Goal: Task Accomplishment & Management: Manage account settings

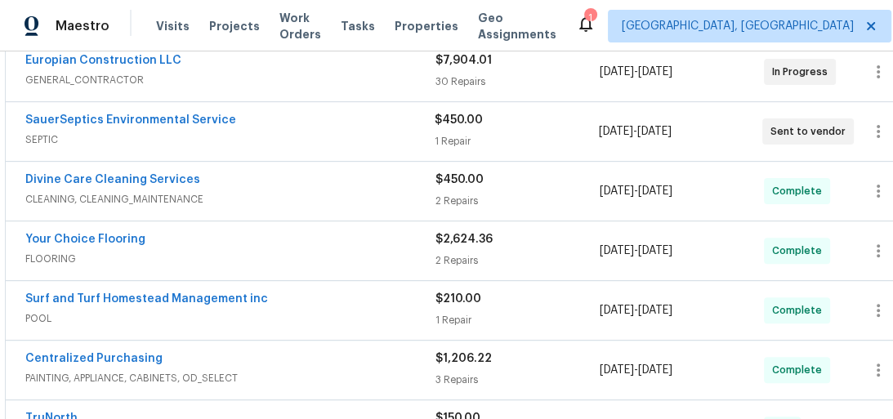
scroll to position [457, 0]
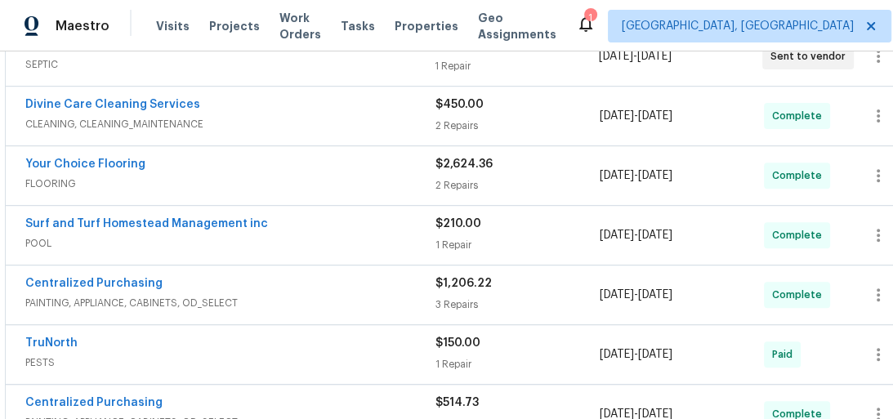
click at [265, 235] on span "POOL" at bounding box center [230, 243] width 410 height 16
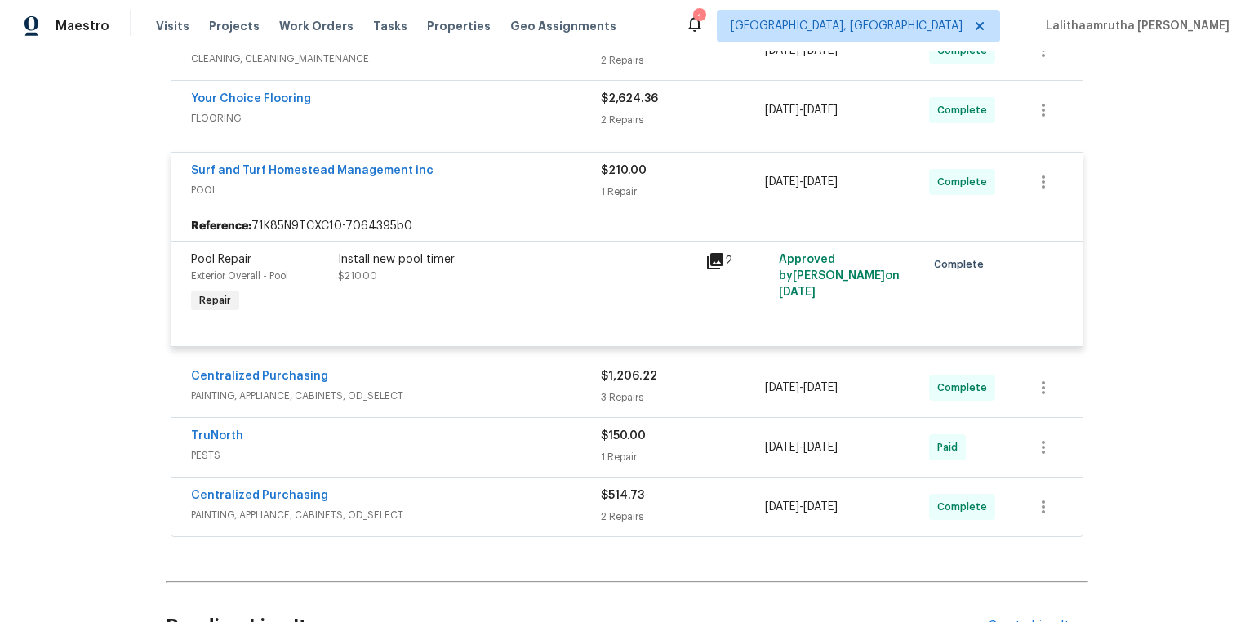
scroll to position [65, 0]
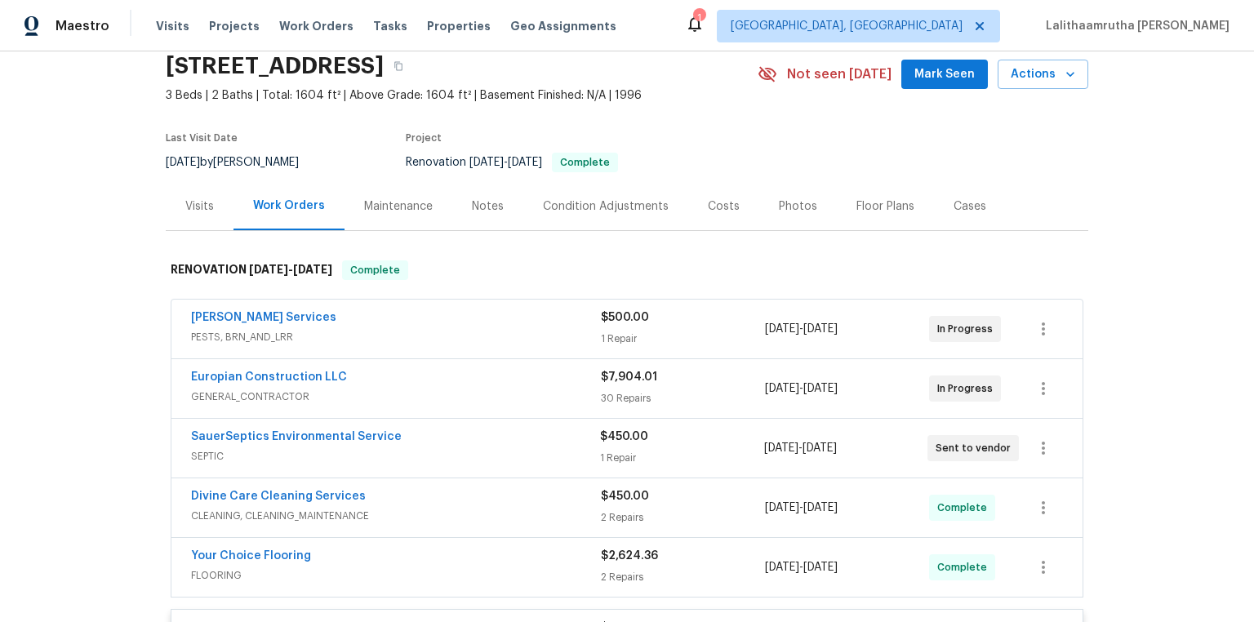
click at [389, 218] on div "Maintenance" at bounding box center [399, 206] width 108 height 48
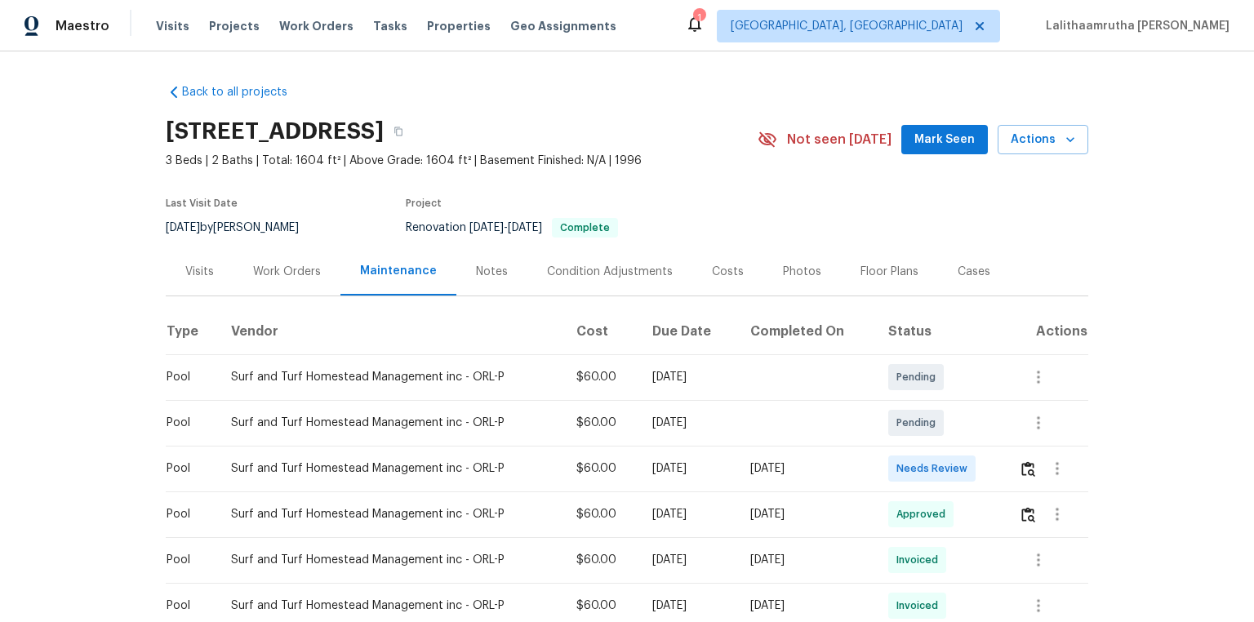
scroll to position [160, 0]
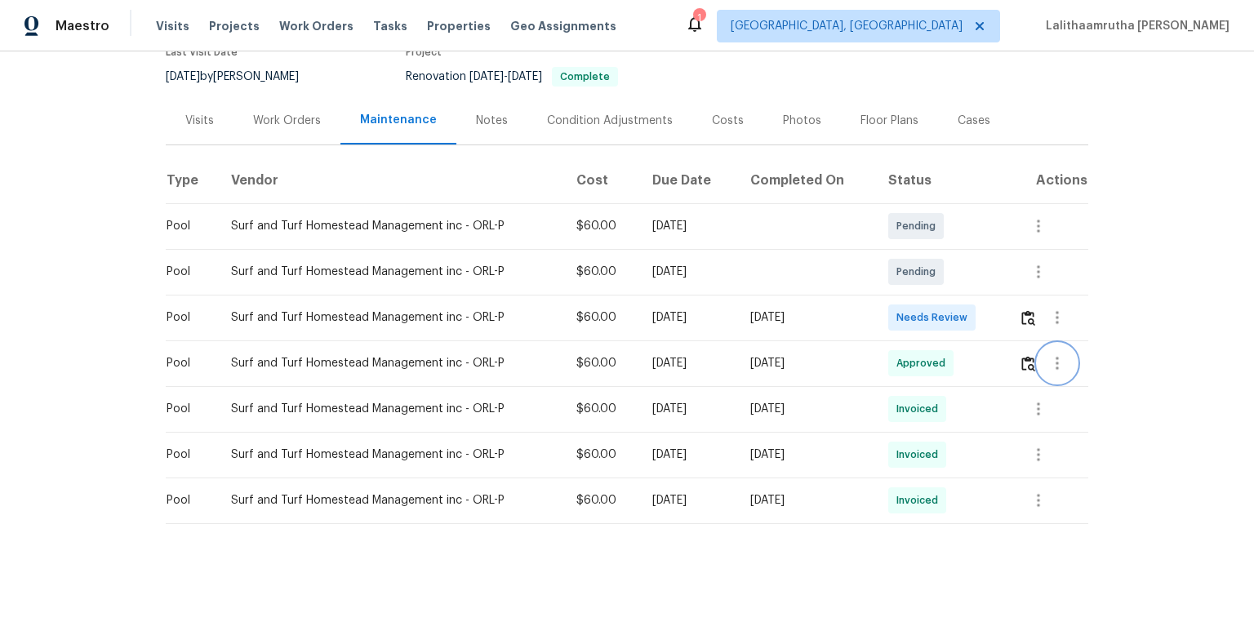
click at [892, 359] on button "button" at bounding box center [1057, 363] width 39 height 39
click at [892, 382] on li "View details" at bounding box center [1093, 381] width 114 height 27
click at [892, 418] on div at bounding box center [627, 311] width 1254 height 622
click at [892, 395] on button "button" at bounding box center [1038, 409] width 39 height 39
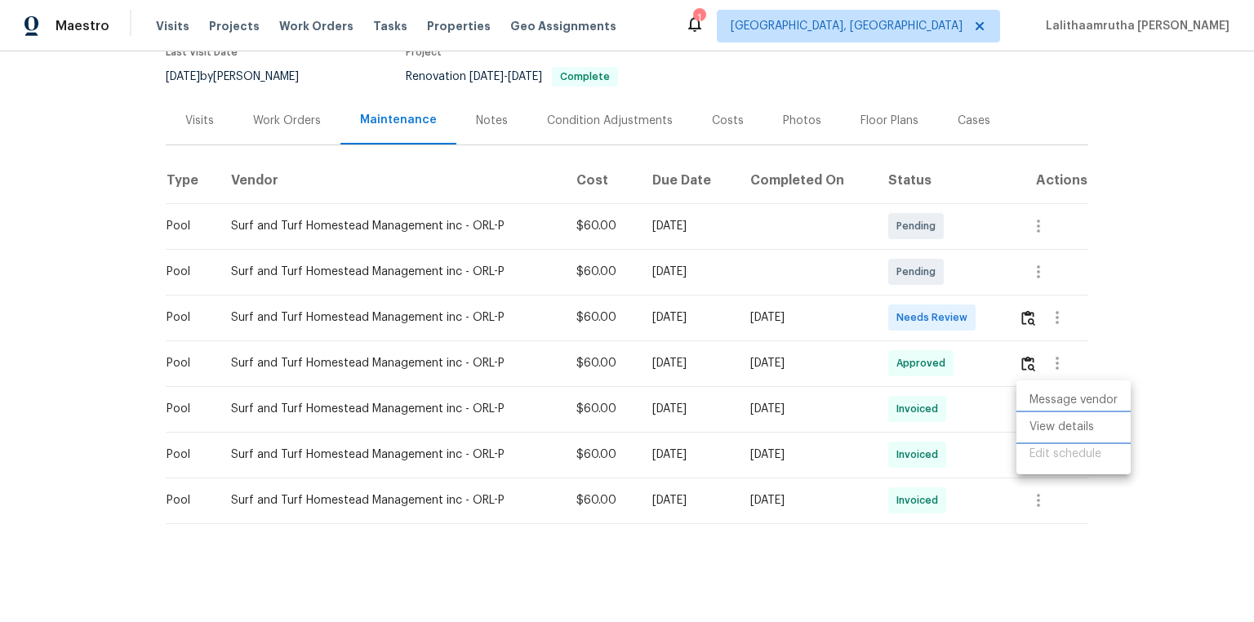
click at [892, 418] on li "View details" at bounding box center [1074, 427] width 114 height 27
click at [790, 350] on div at bounding box center [627, 311] width 1254 height 622
click at [299, 113] on div "Work Orders" at bounding box center [287, 121] width 68 height 16
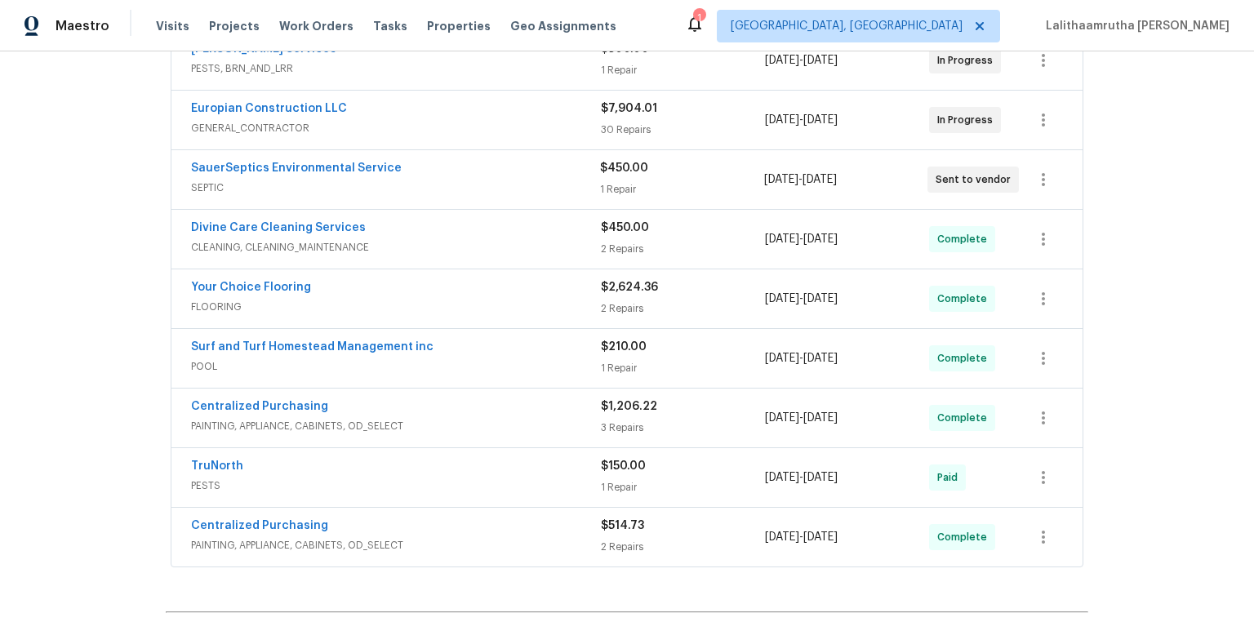
scroll to position [356, 0]
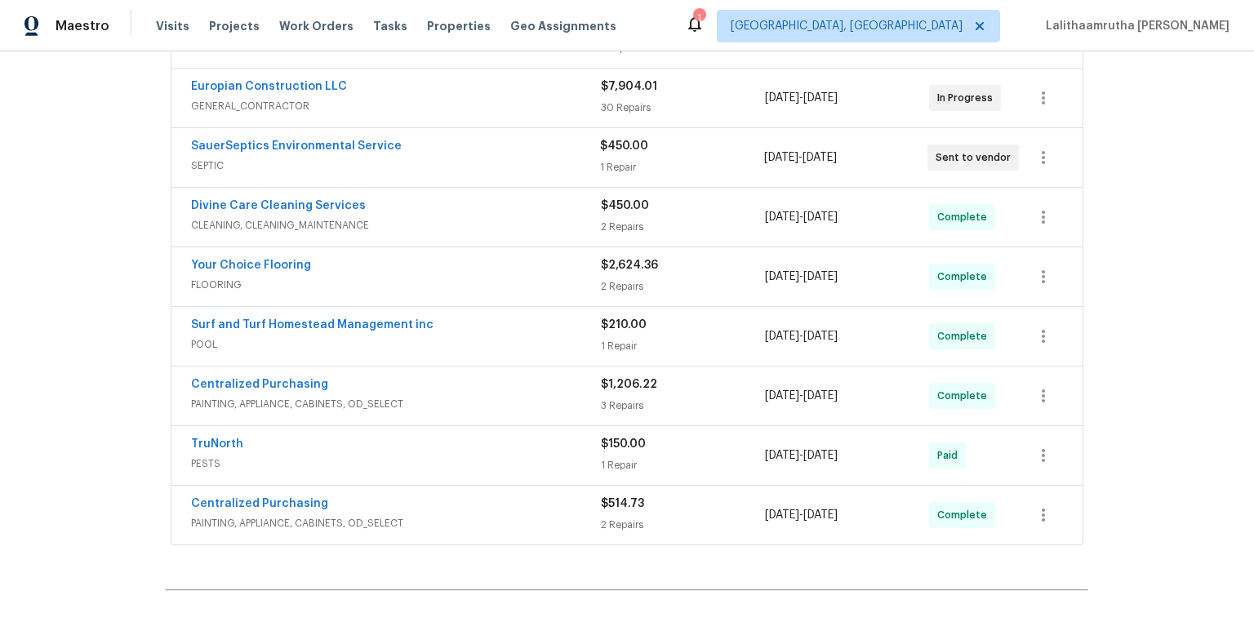
click at [559, 319] on div "Surf and Turf Homestead Management inc" at bounding box center [396, 327] width 410 height 20
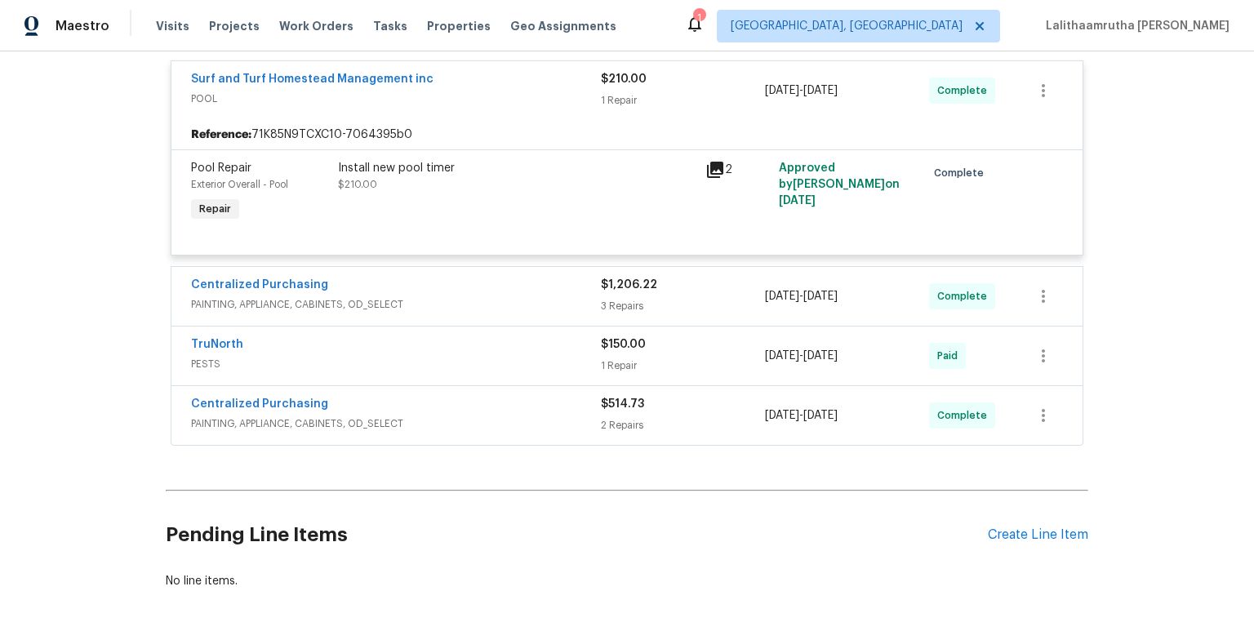
scroll to position [617, 0]
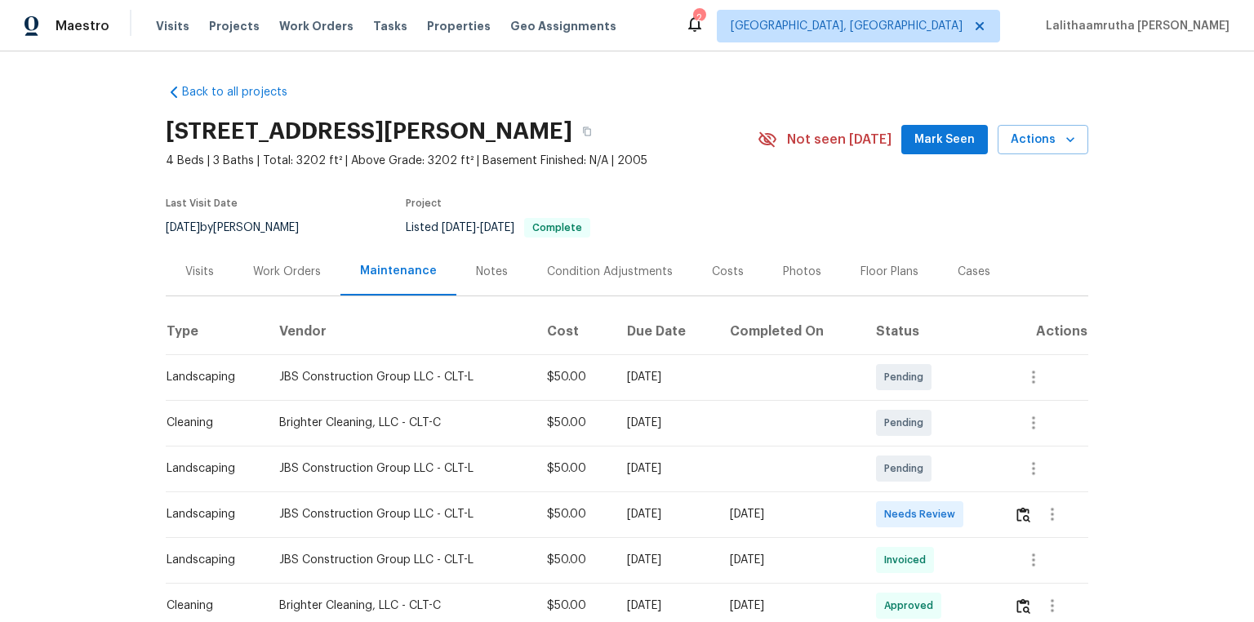
scroll to position [131, 0]
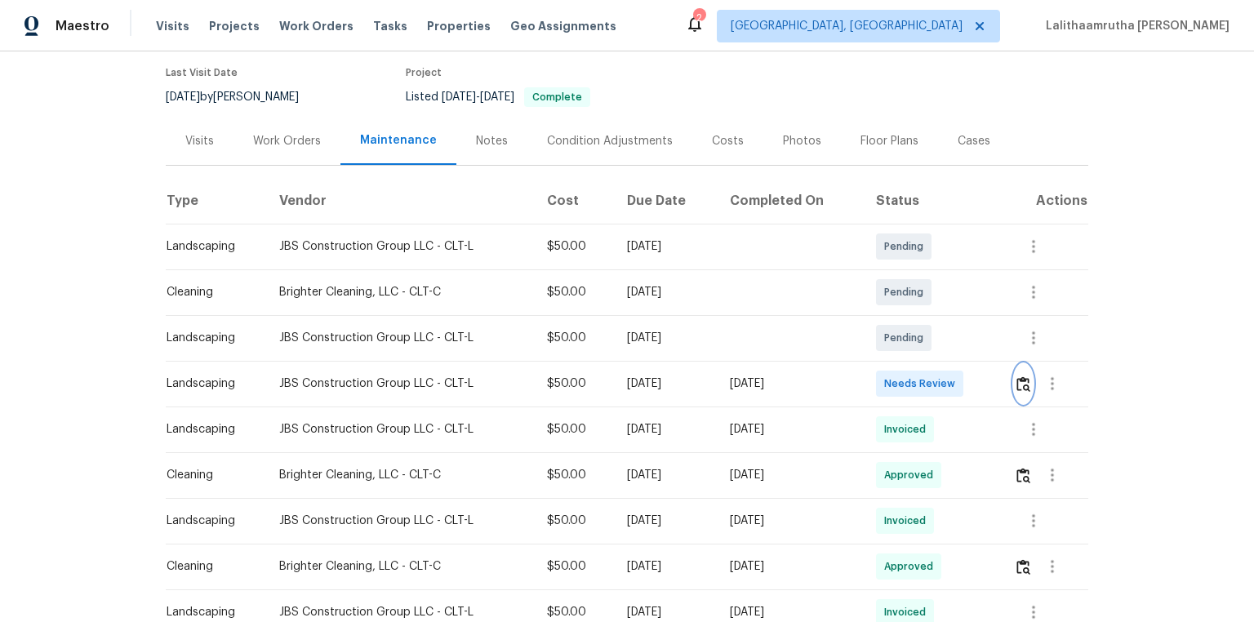
click at [892, 388] on img "button" at bounding box center [1024, 384] width 14 height 16
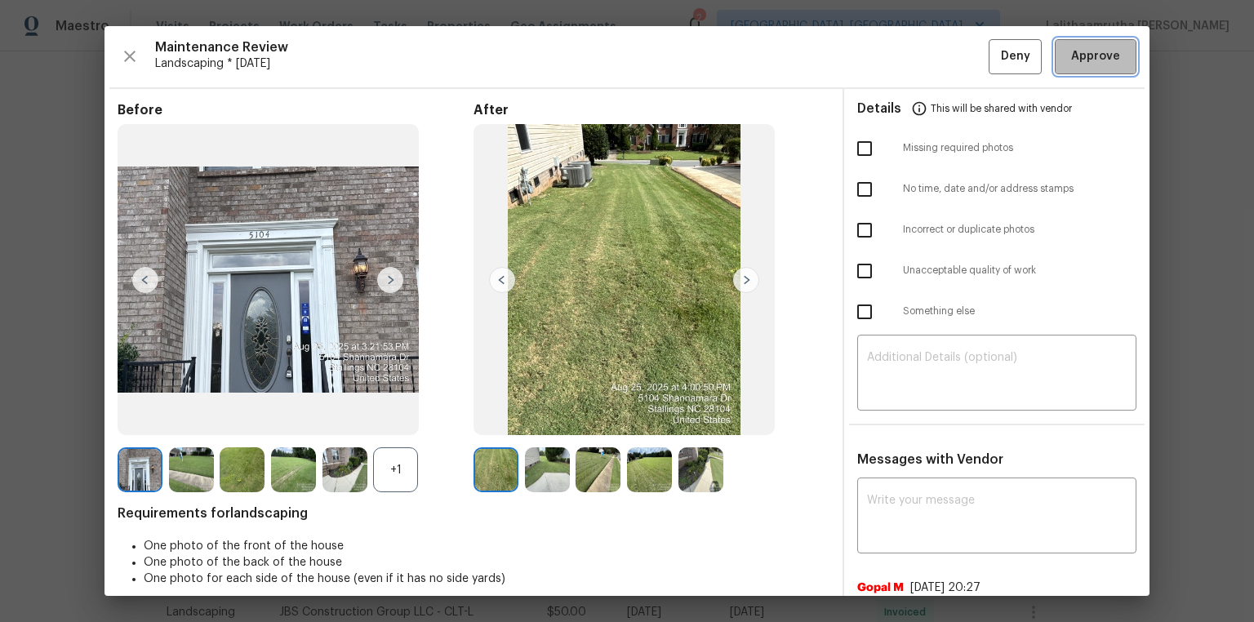
click at [892, 60] on span "Approve" at bounding box center [1095, 57] width 49 height 20
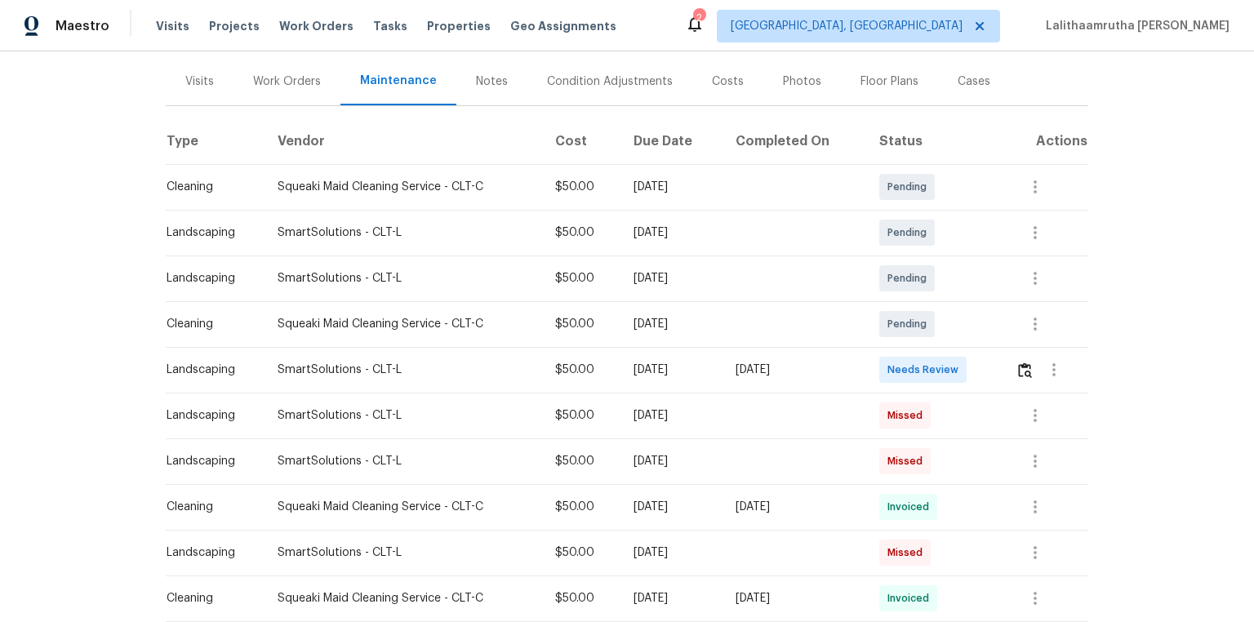
scroll to position [196, 0]
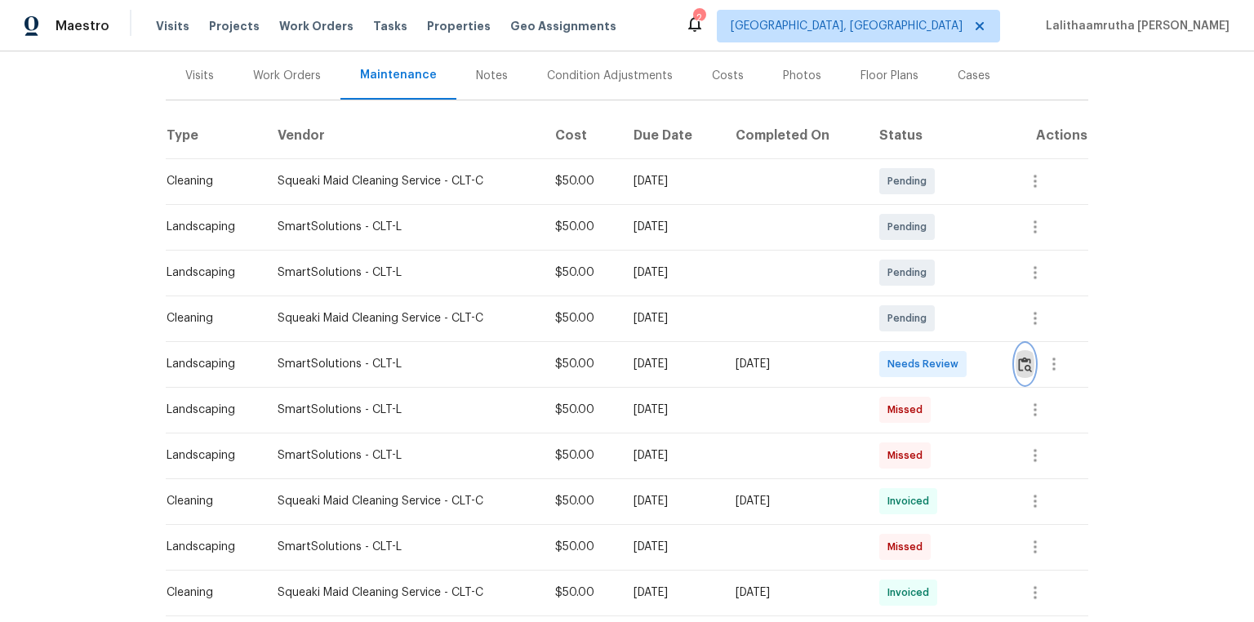
click at [892, 367] on img "button" at bounding box center [1025, 365] width 14 height 16
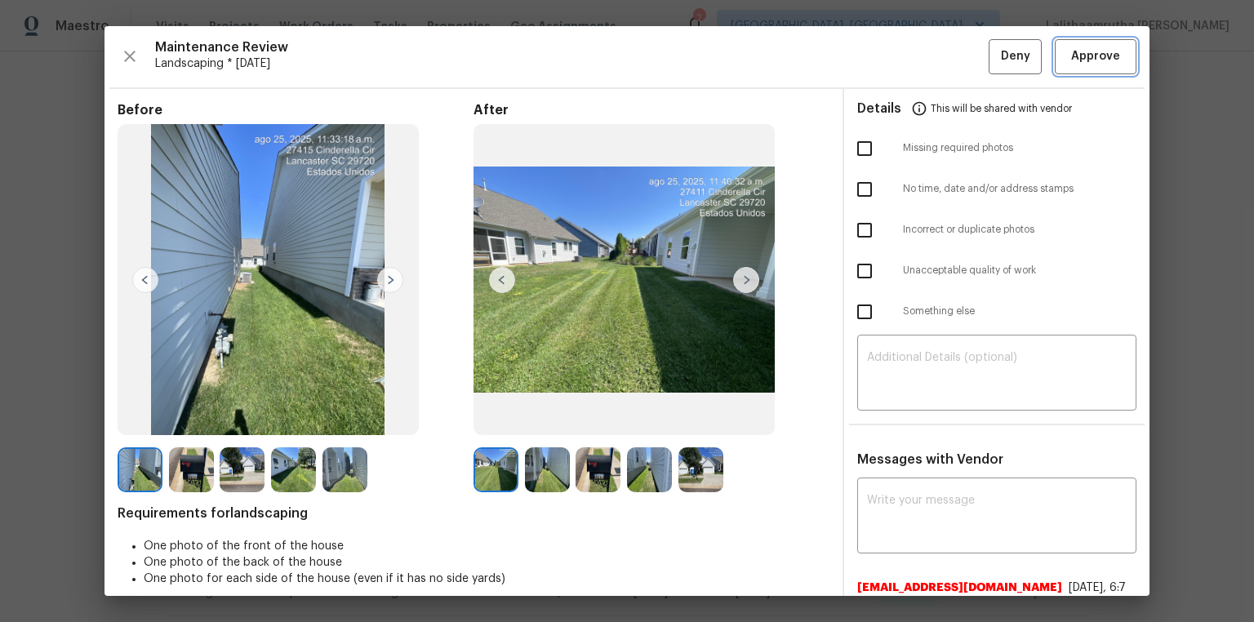
click at [892, 56] on span "Approve" at bounding box center [1095, 57] width 49 height 20
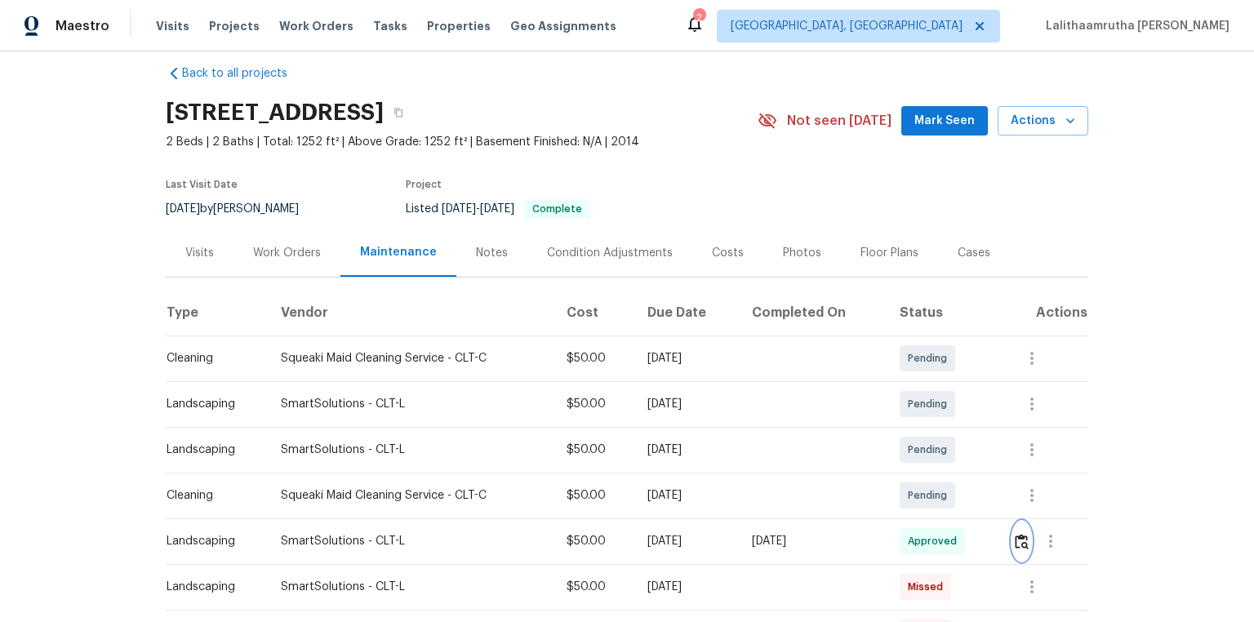
scroll to position [0, 0]
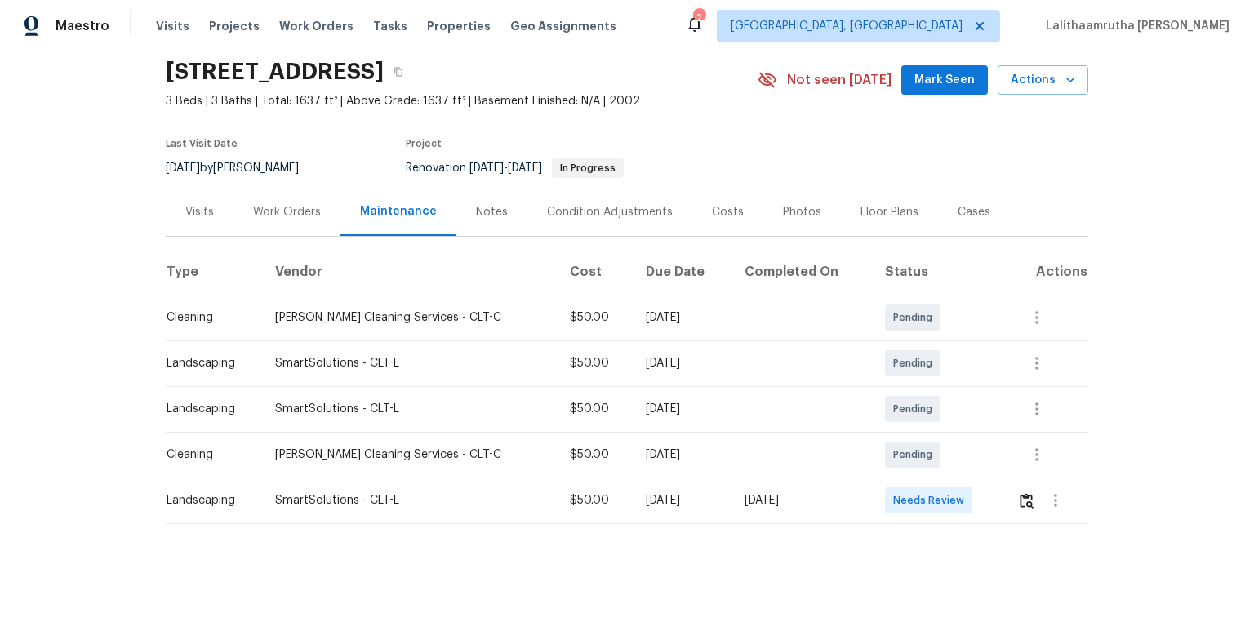
scroll to position [69, 0]
click at [892, 418] on button "button" at bounding box center [1027, 500] width 19 height 39
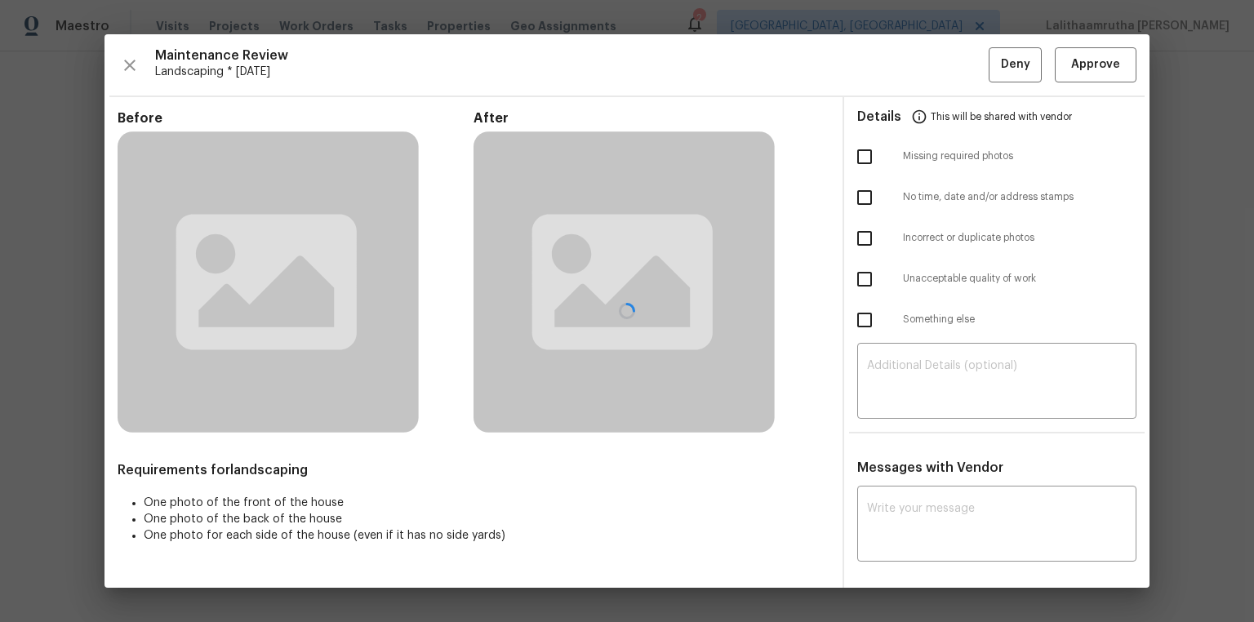
click at [892, 69] on div at bounding box center [627, 311] width 1045 height 554
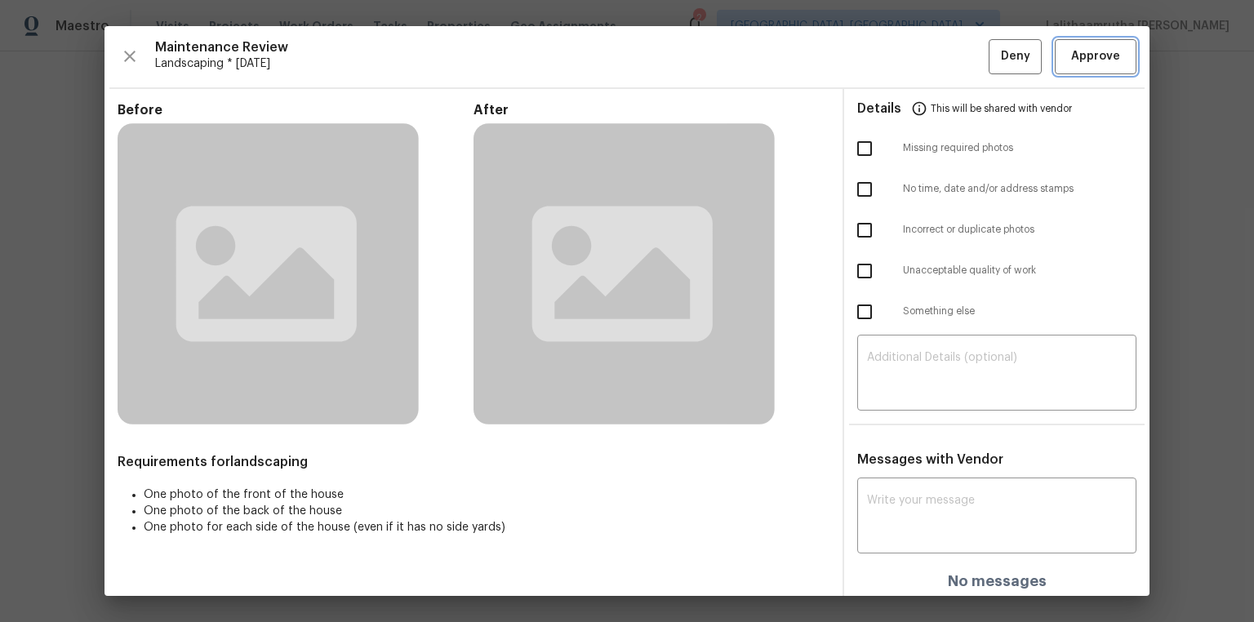
click at [892, 66] on button "Approve" at bounding box center [1096, 56] width 82 height 35
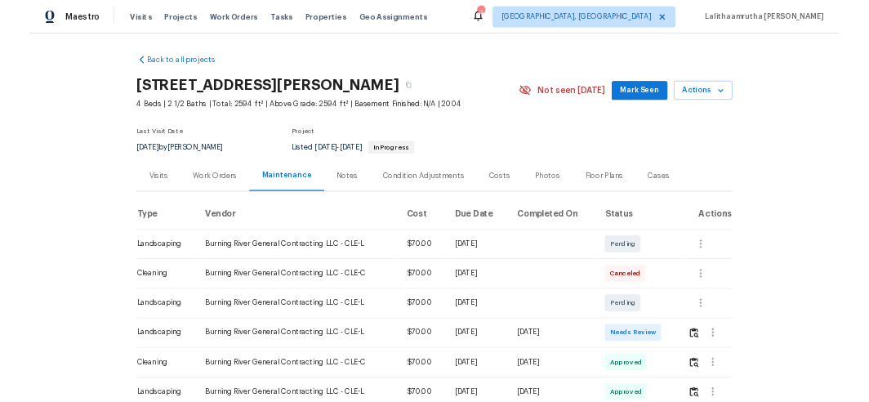
scroll to position [65, 0]
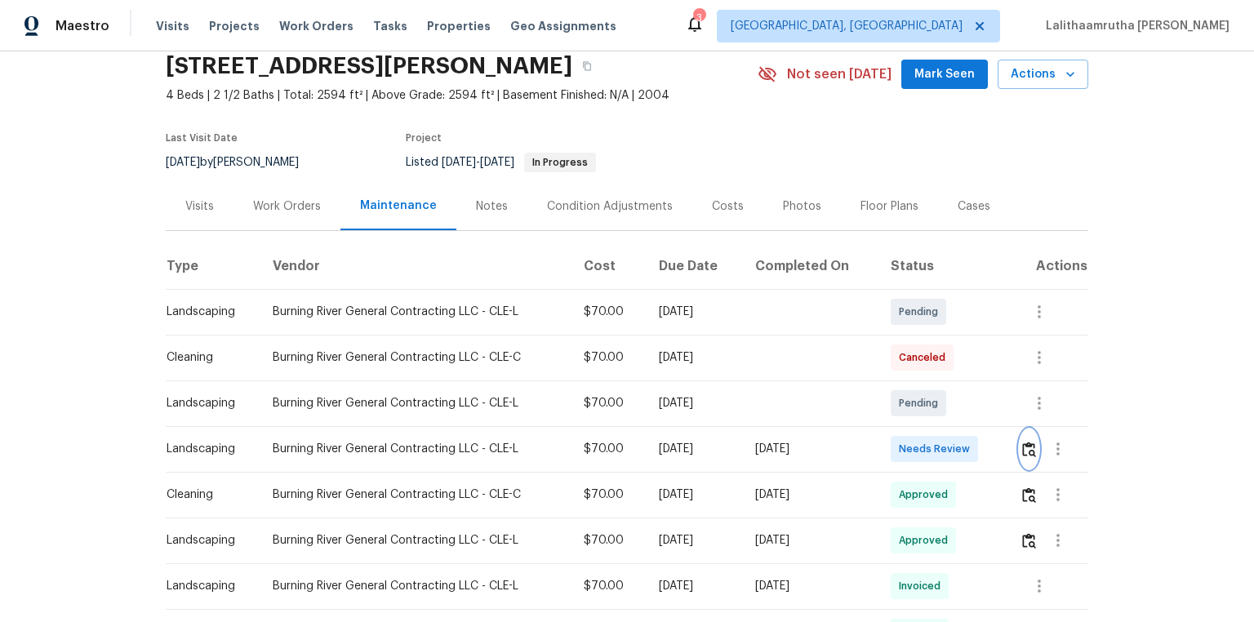
click at [892, 418] on img "button" at bounding box center [1029, 450] width 14 height 16
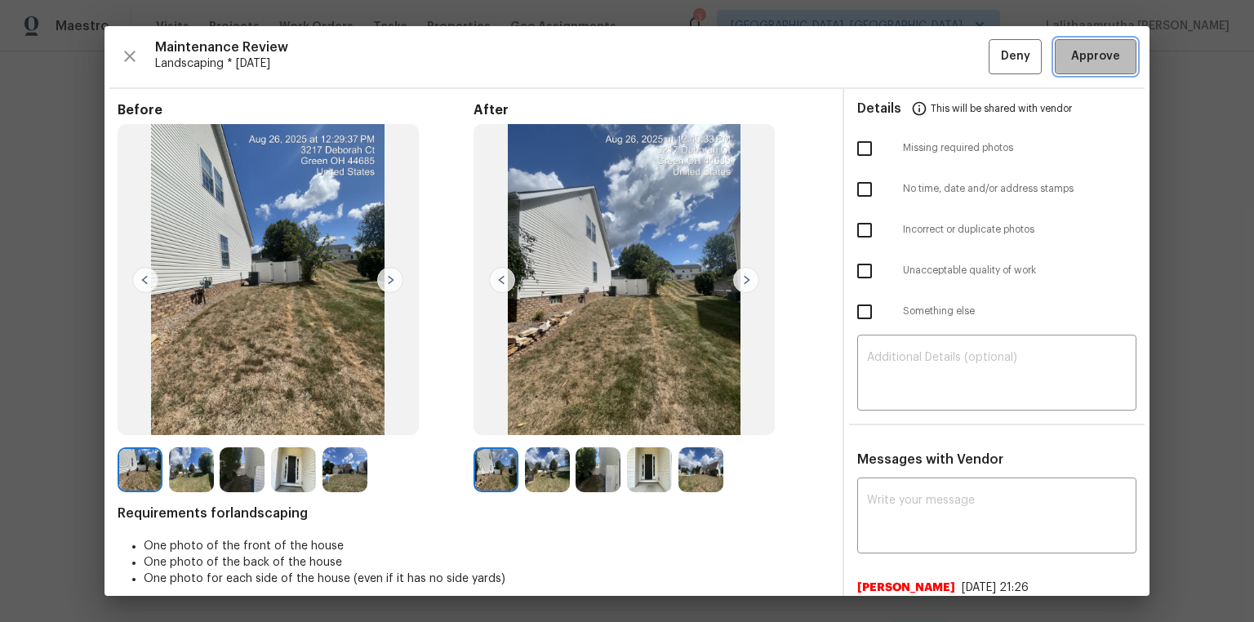
click at [892, 47] on span "Approve" at bounding box center [1095, 57] width 49 height 20
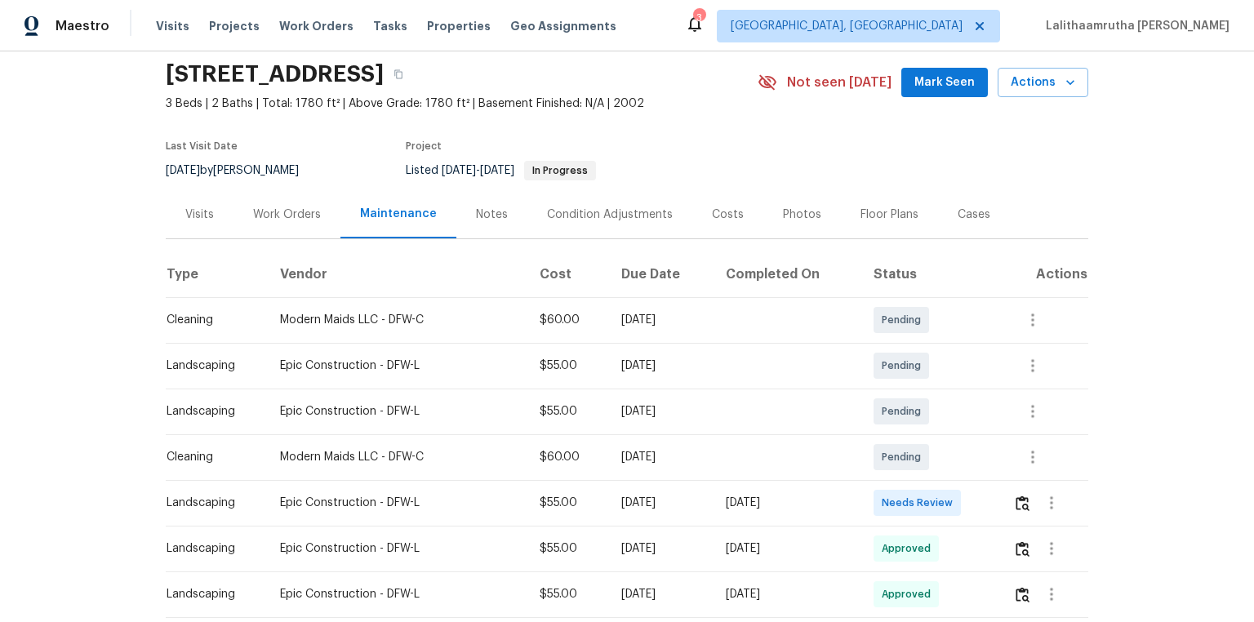
scroll to position [196, 0]
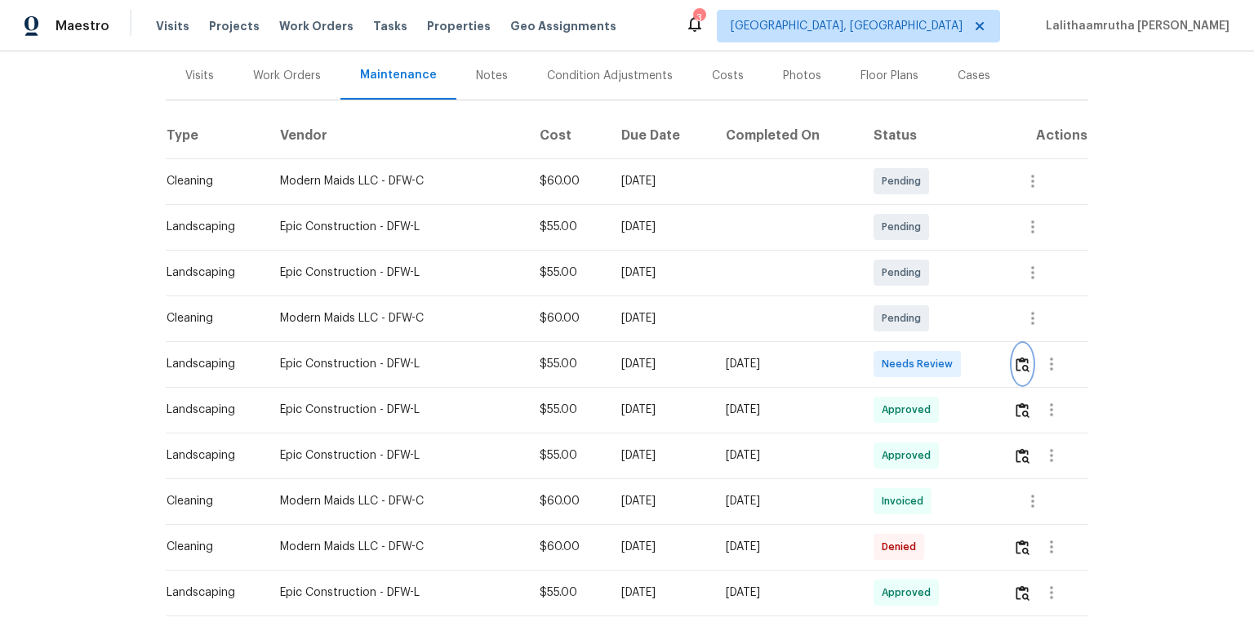
click at [892, 353] on button "button" at bounding box center [1022, 364] width 19 height 39
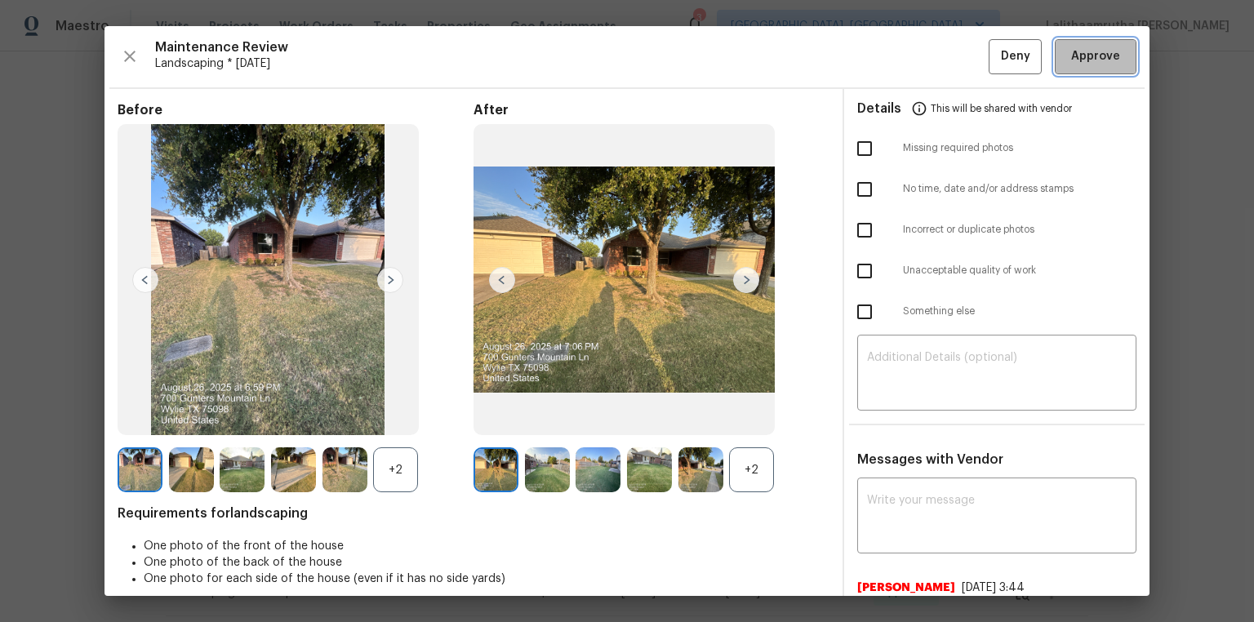
click at [892, 51] on span "Approve" at bounding box center [1095, 57] width 49 height 20
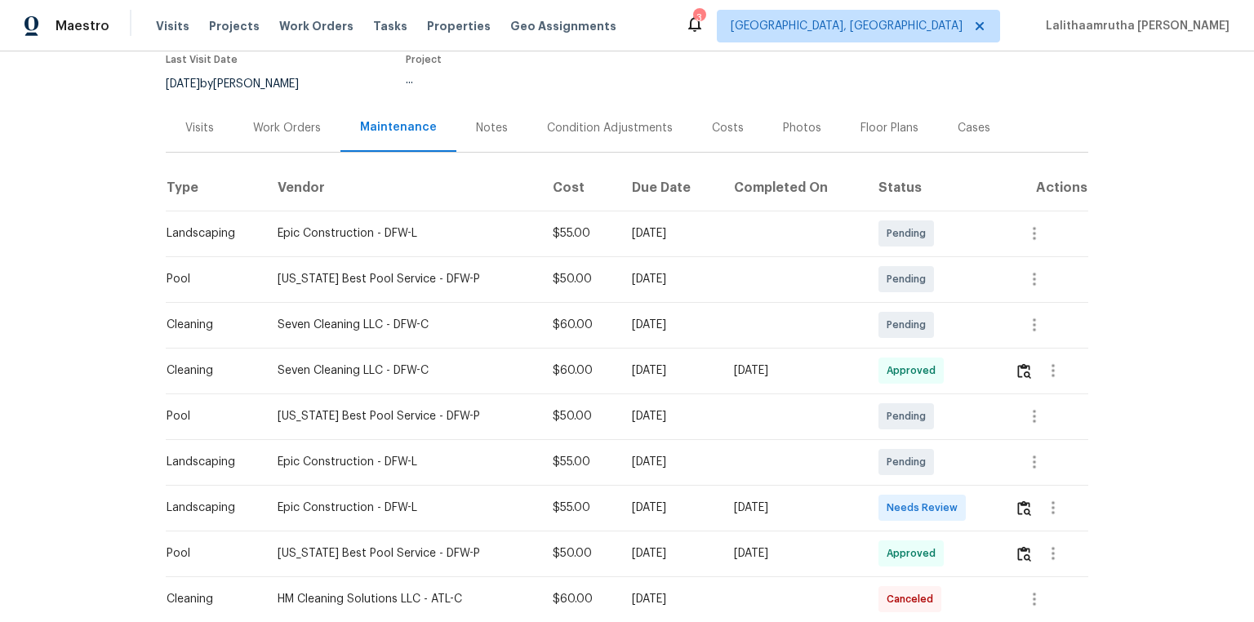
scroll to position [196, 0]
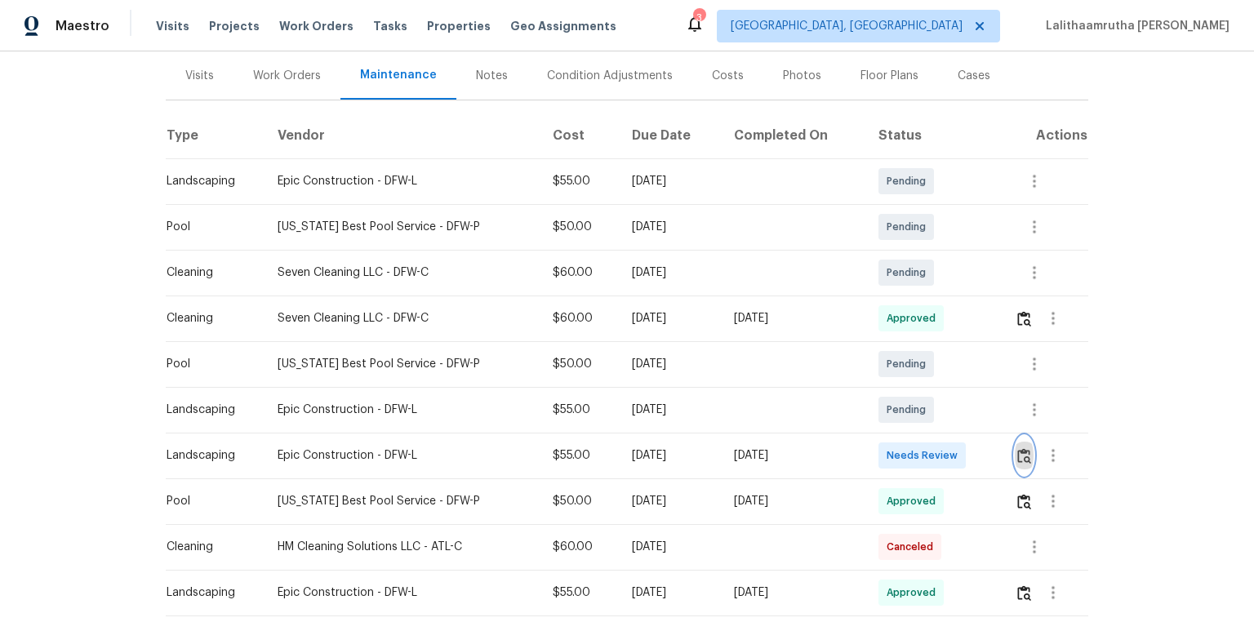
click at [892, 418] on img "button" at bounding box center [1025, 456] width 14 height 16
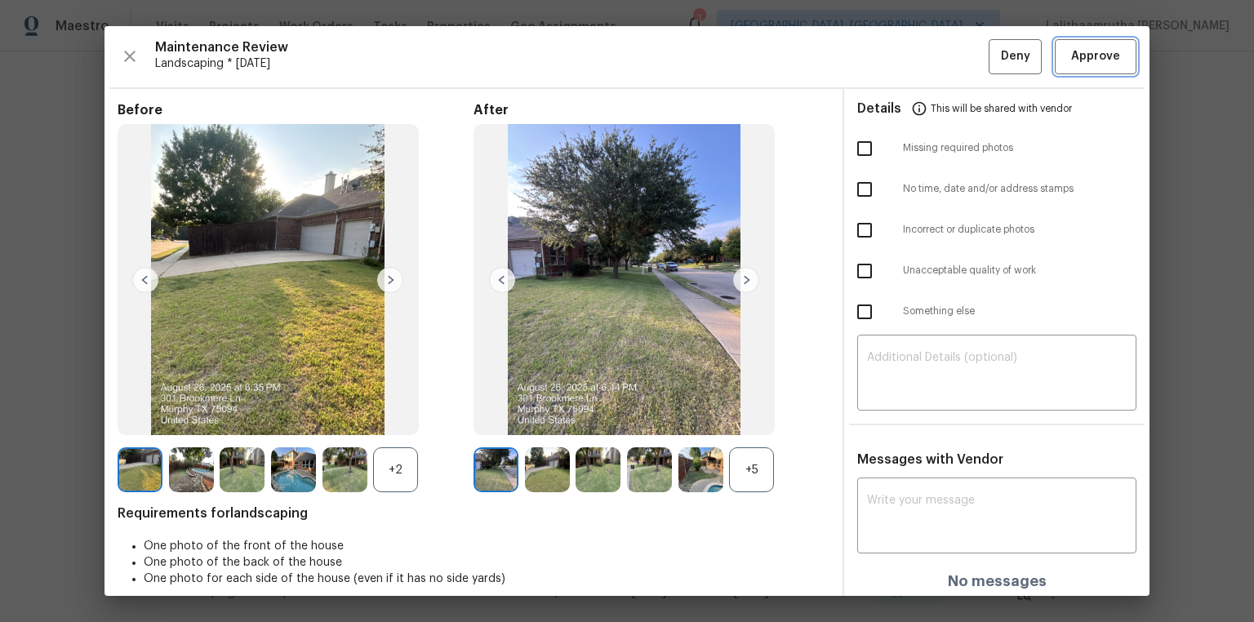
click at [892, 59] on span "Approve" at bounding box center [1095, 57] width 49 height 20
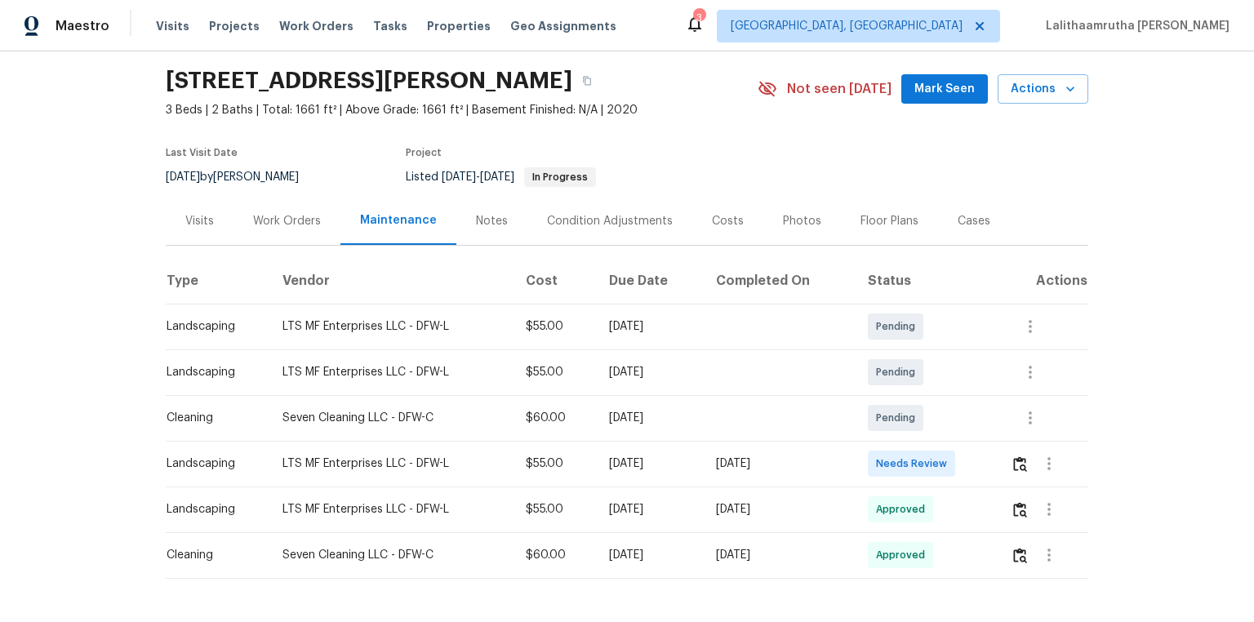
scroll to position [65, 0]
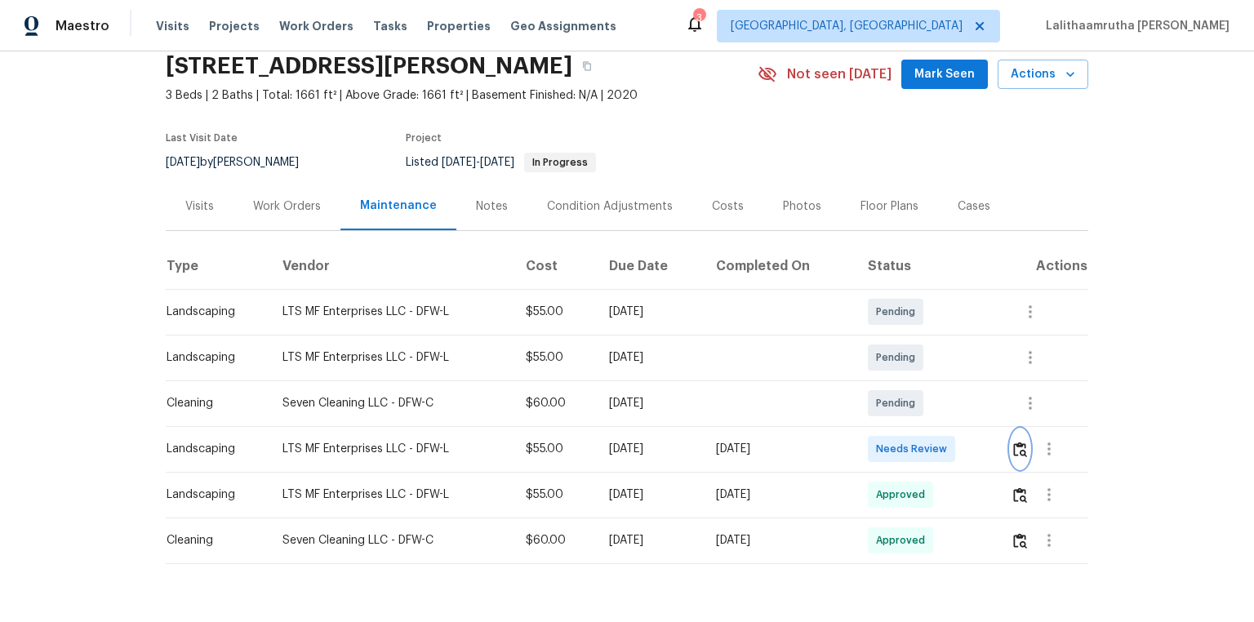
click at [892, 418] on img "button" at bounding box center [1020, 450] width 14 height 16
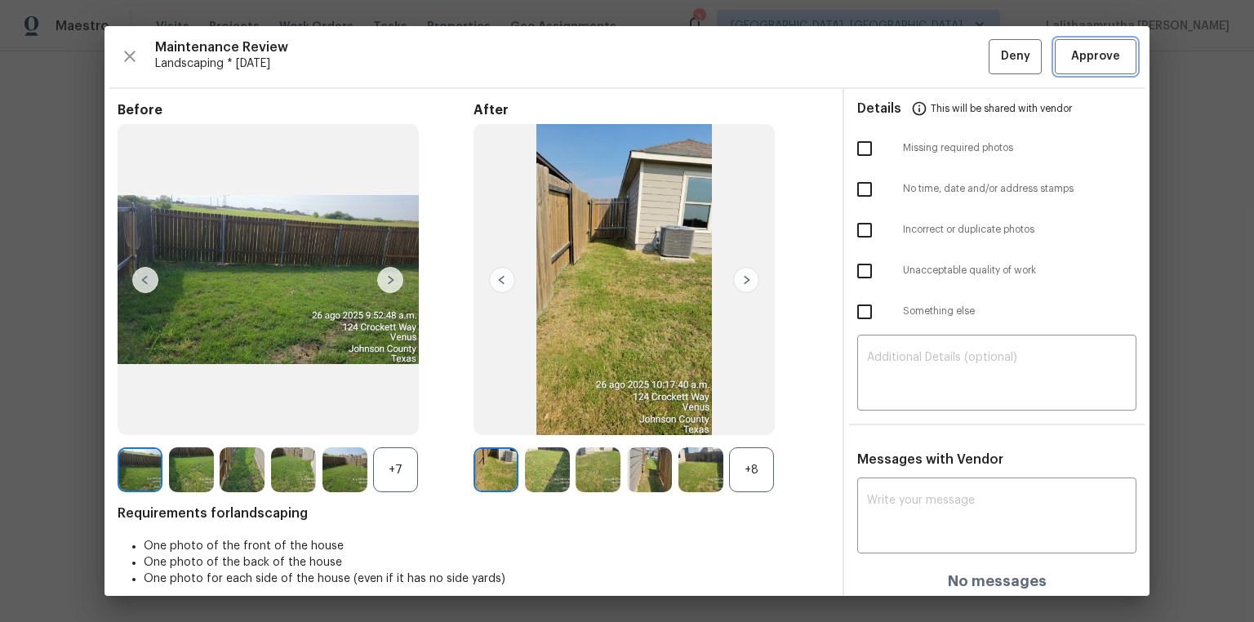
click at [892, 59] on span "Approve" at bounding box center [1095, 57] width 49 height 20
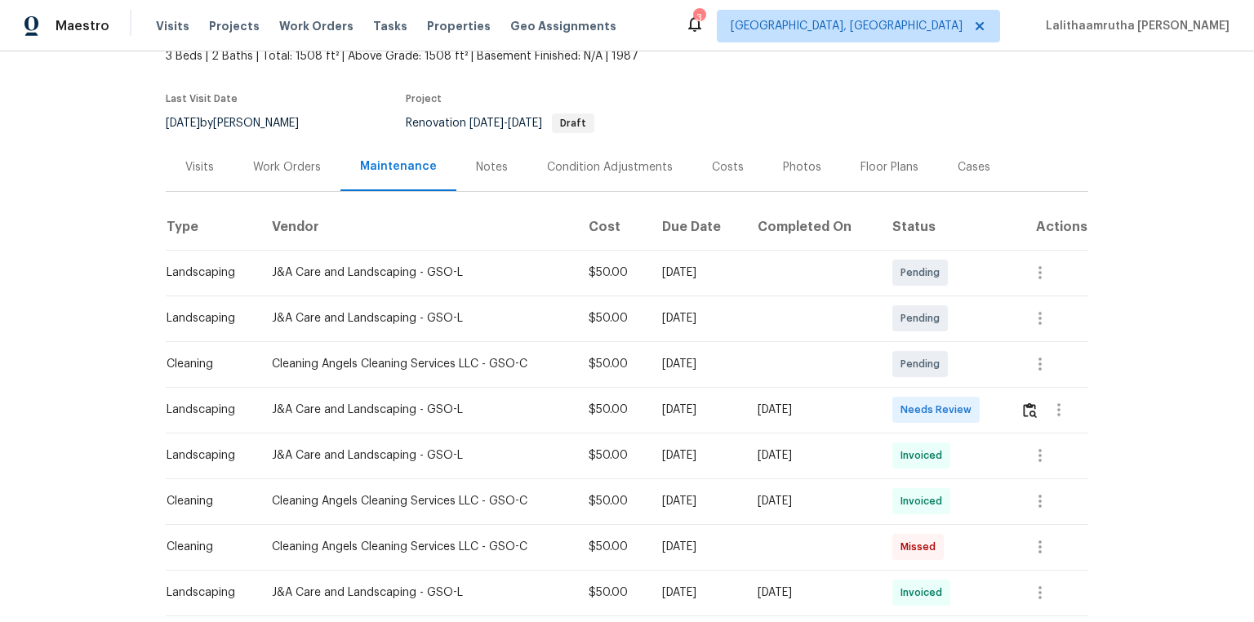
scroll to position [131, 0]
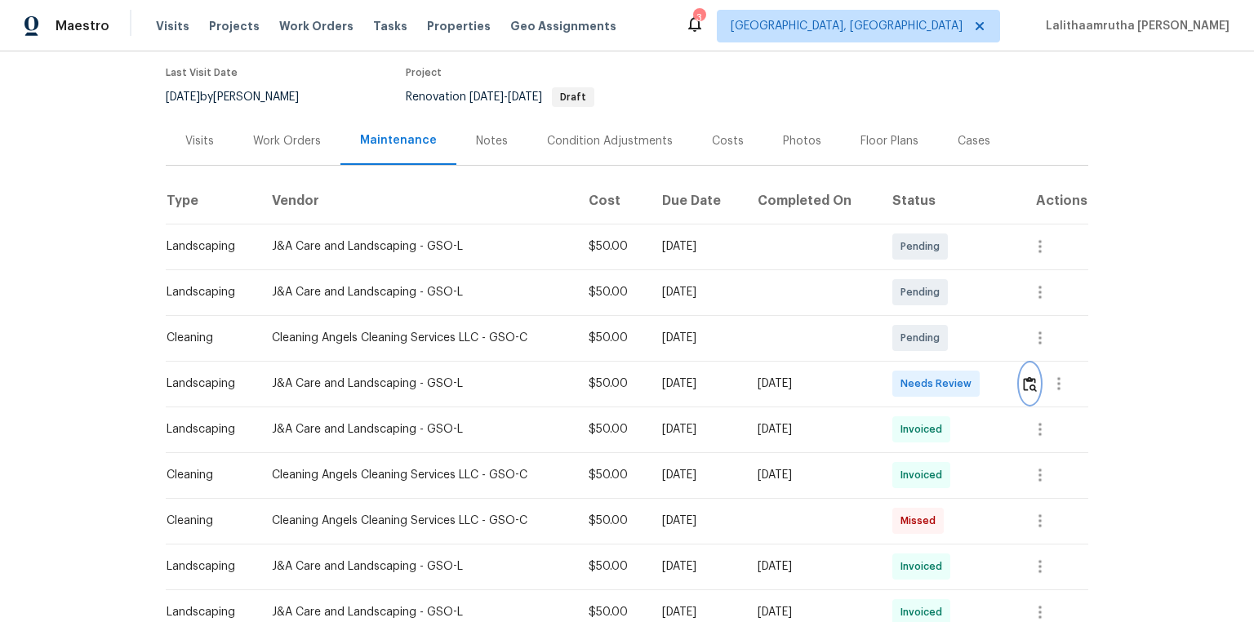
click at [892, 392] on img "button" at bounding box center [1030, 384] width 14 height 16
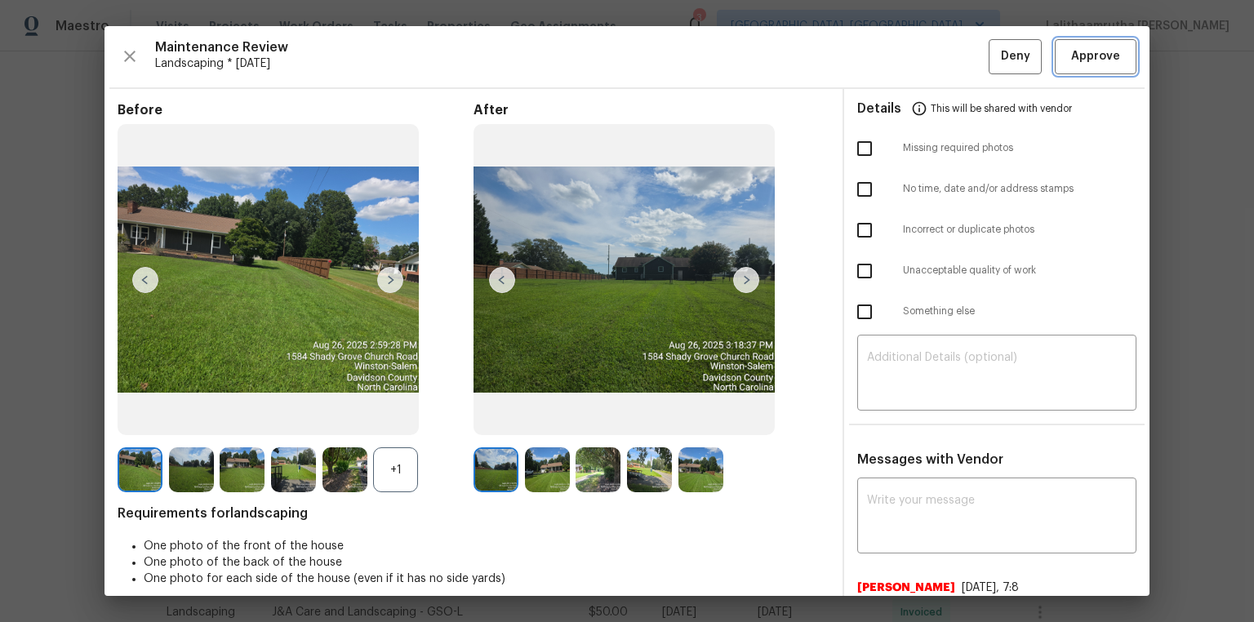
click at [892, 60] on span "Approve" at bounding box center [1096, 57] width 56 height 20
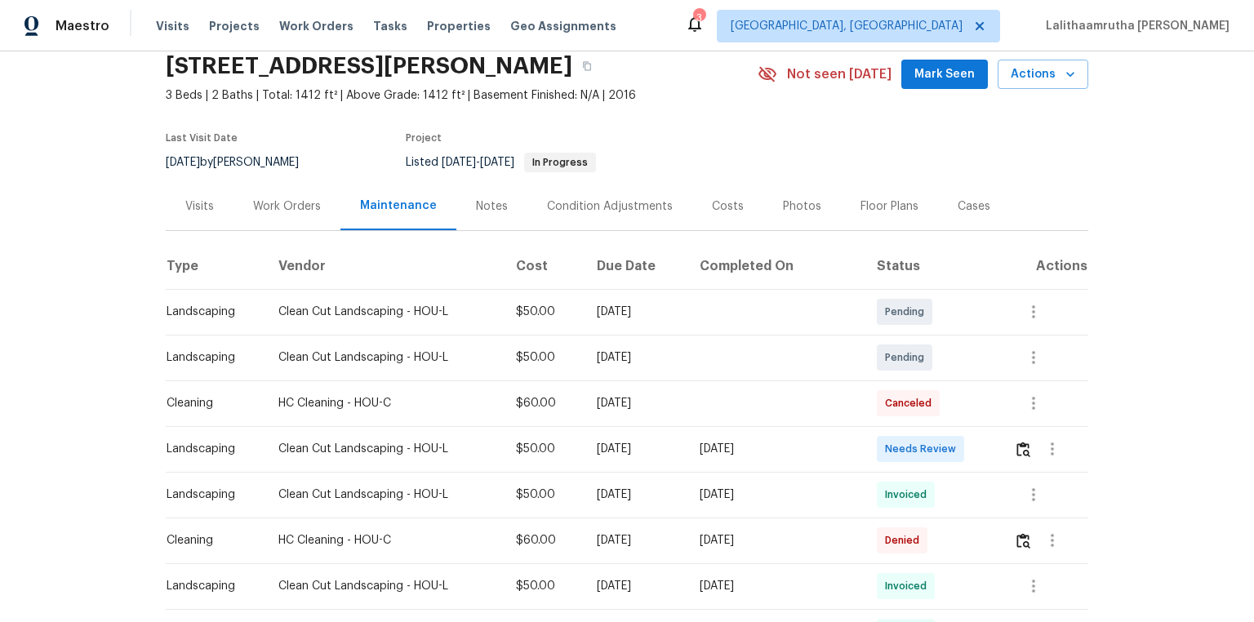
scroll to position [196, 0]
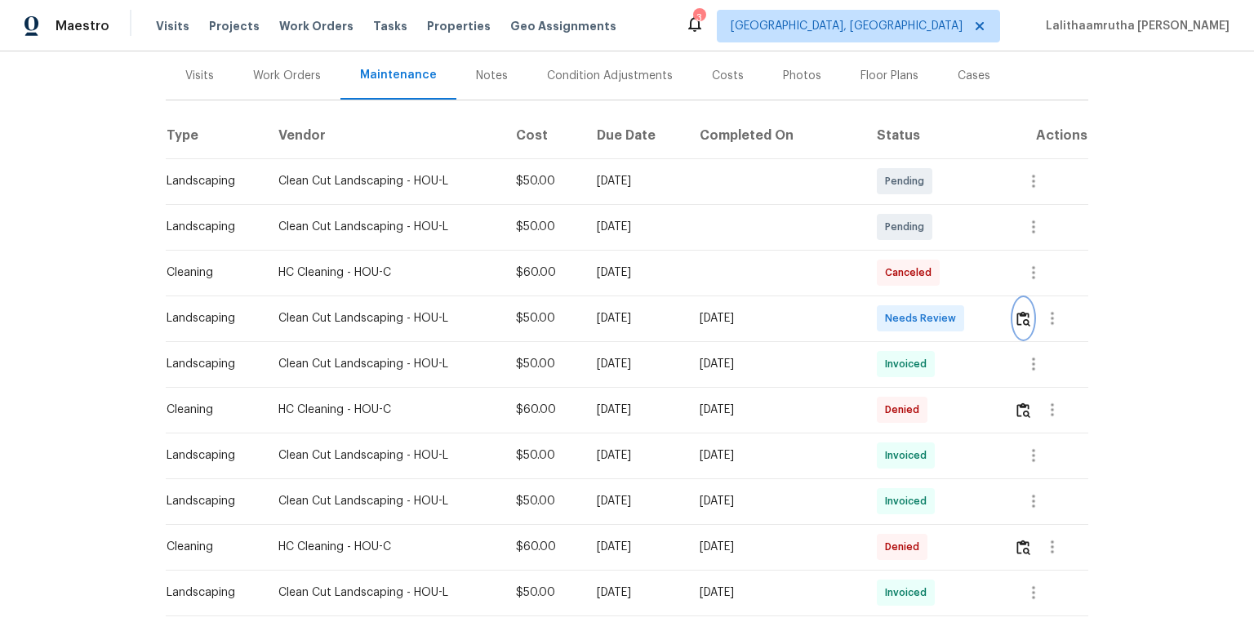
click at [868, 309] on button "button" at bounding box center [1023, 318] width 19 height 39
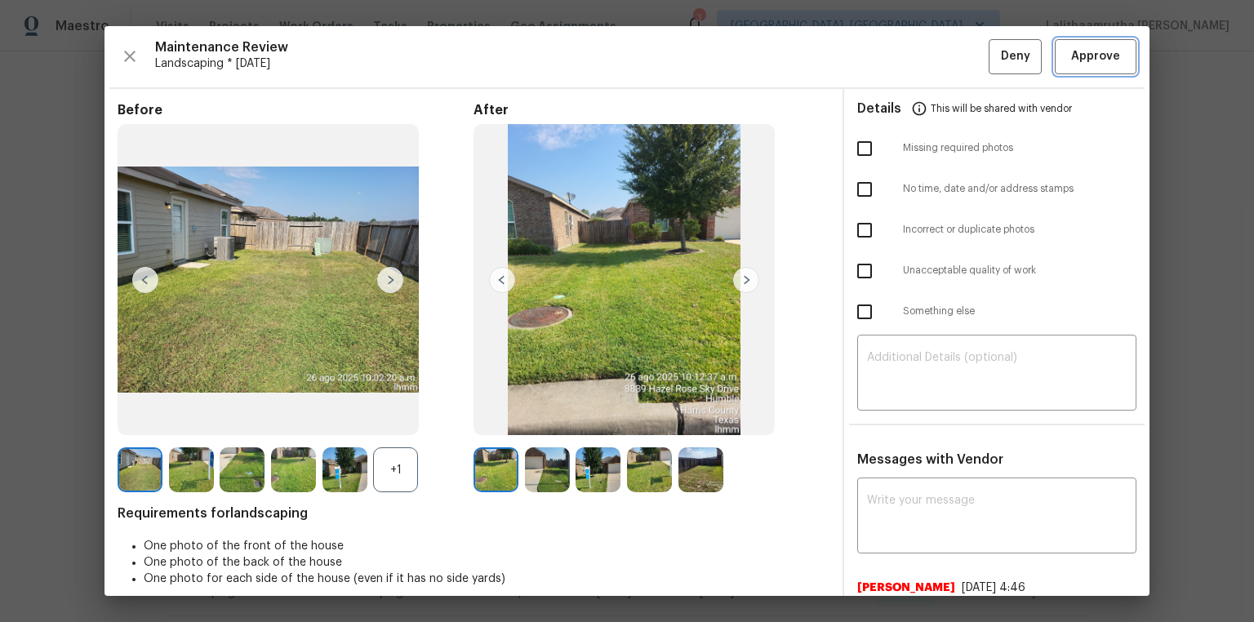
click at [868, 56] on span "Approve" at bounding box center [1095, 57] width 49 height 20
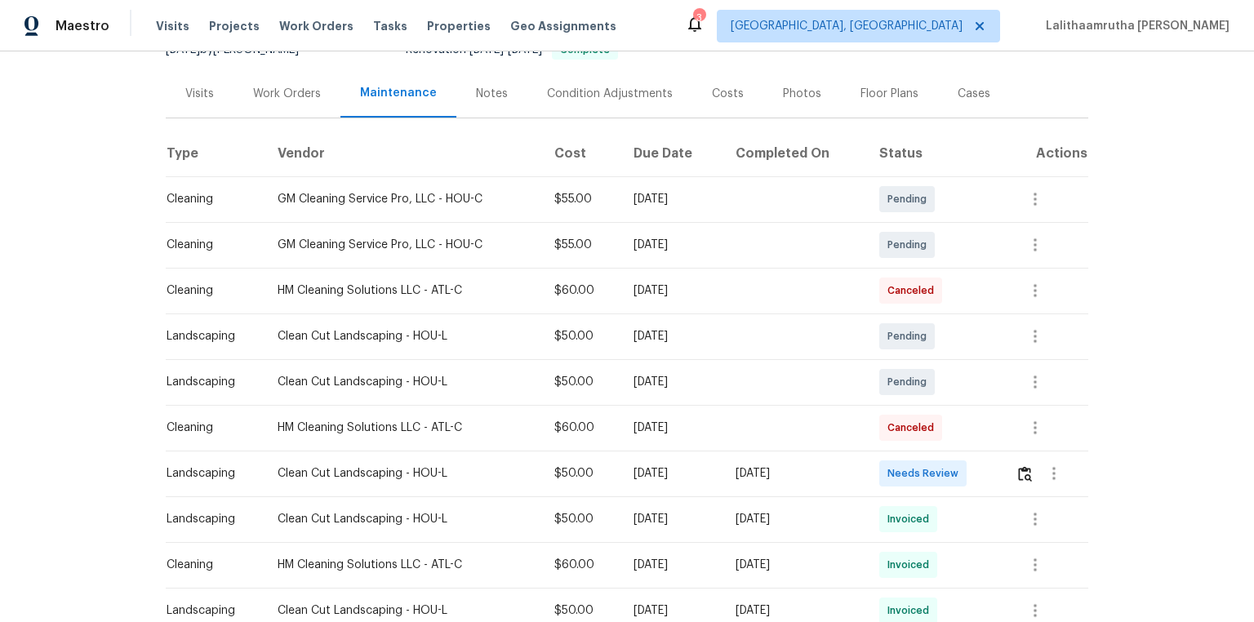
scroll to position [196, 0]
click at [892, 418] on img "button" at bounding box center [1025, 473] width 14 height 16
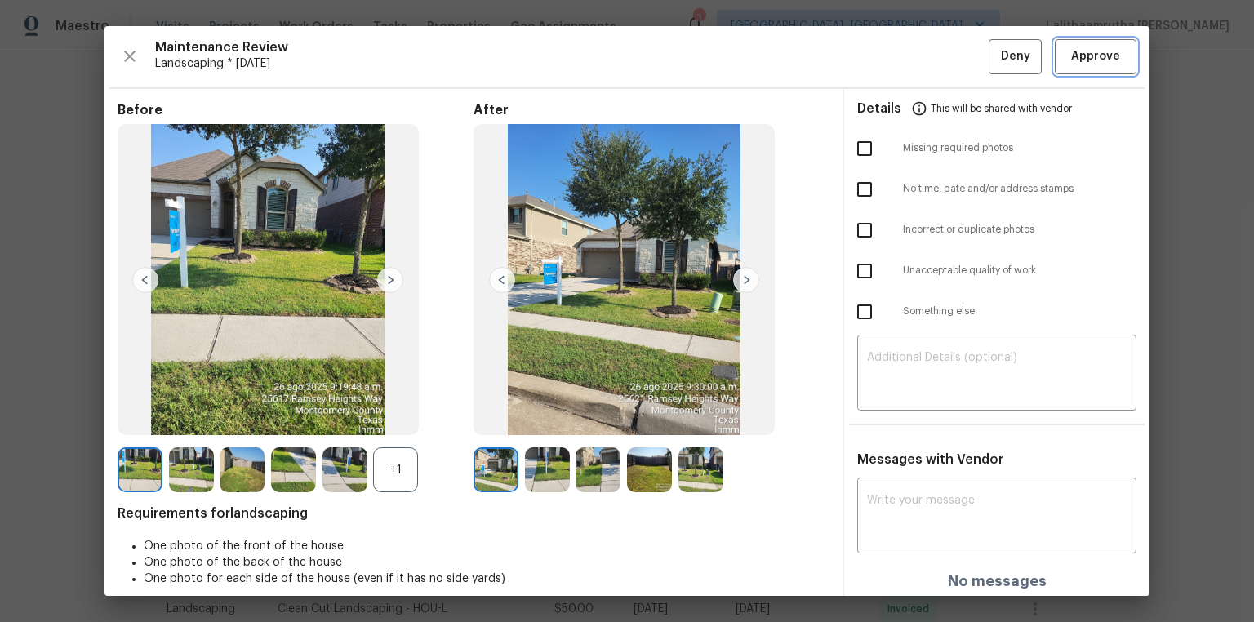
click at [892, 56] on span "Approve" at bounding box center [1095, 57] width 49 height 20
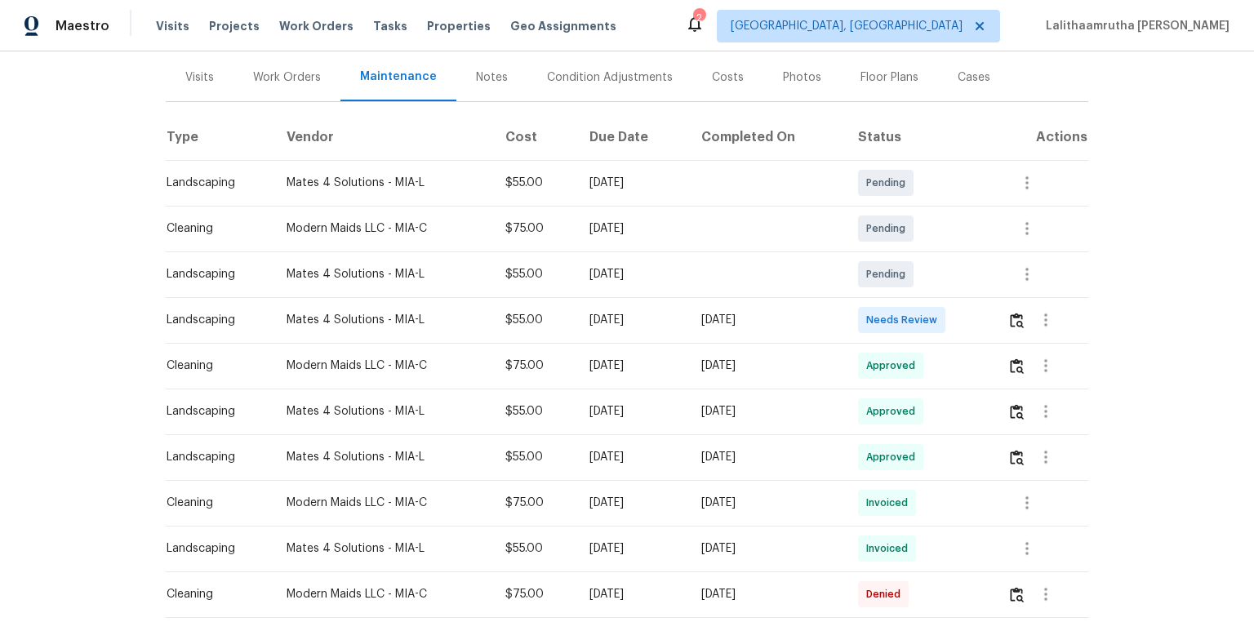
scroll to position [196, 0]
click at [892, 320] on button "button" at bounding box center [1017, 318] width 19 height 39
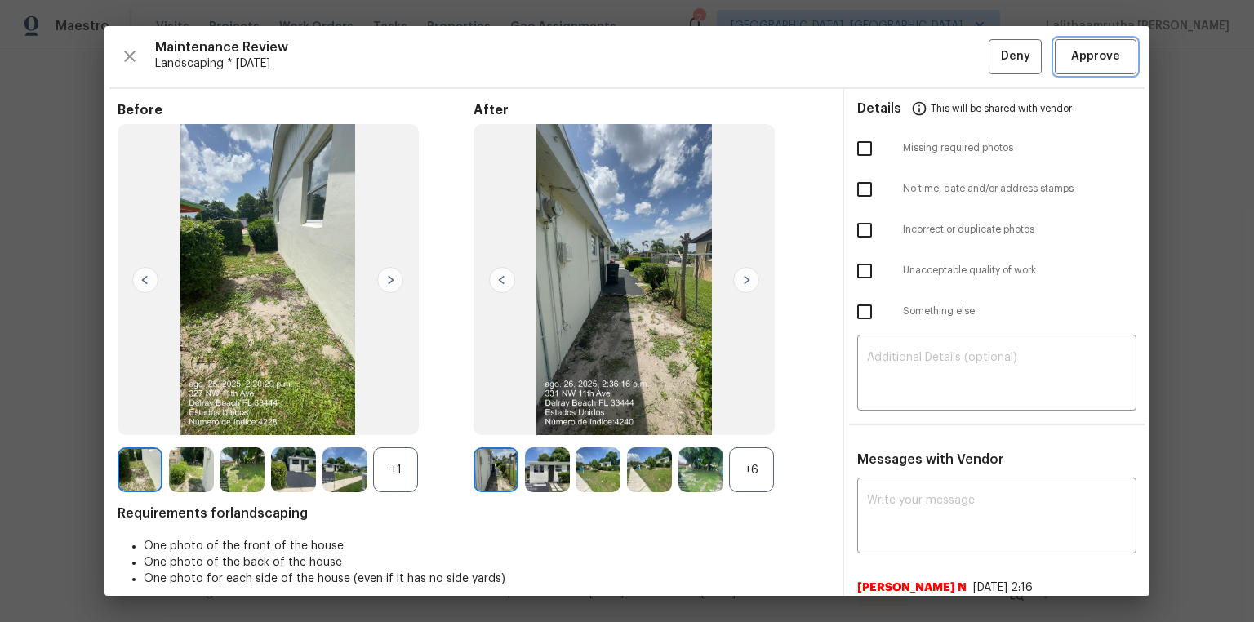
click at [892, 60] on span "Approve" at bounding box center [1095, 57] width 49 height 20
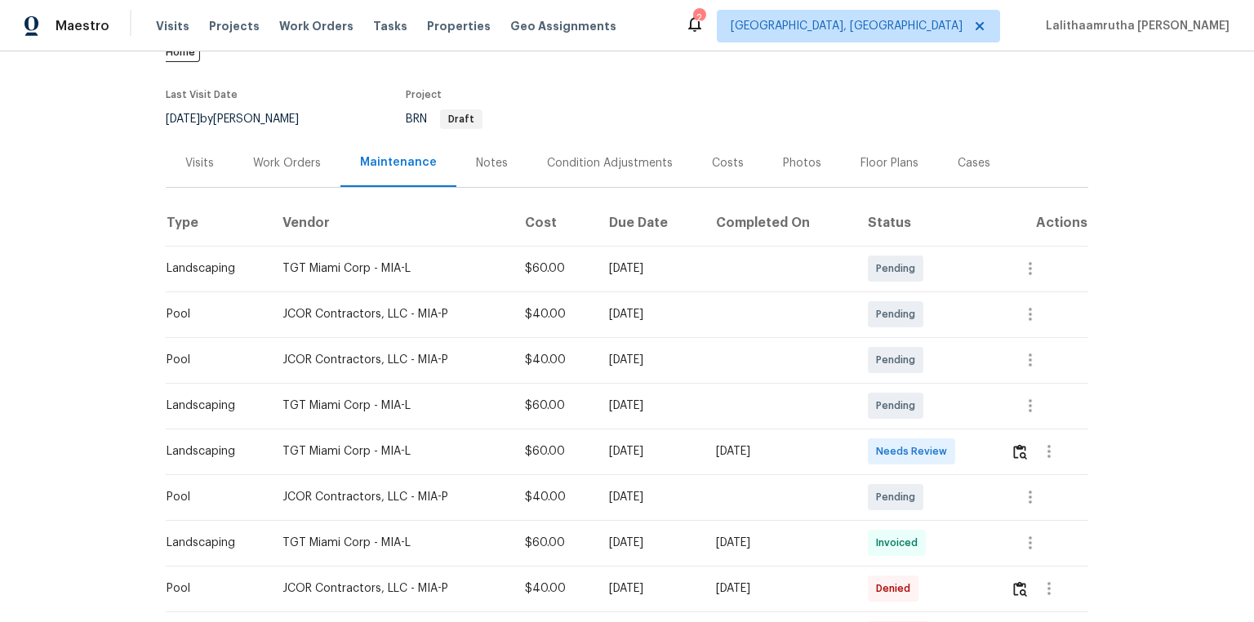
scroll to position [196, 0]
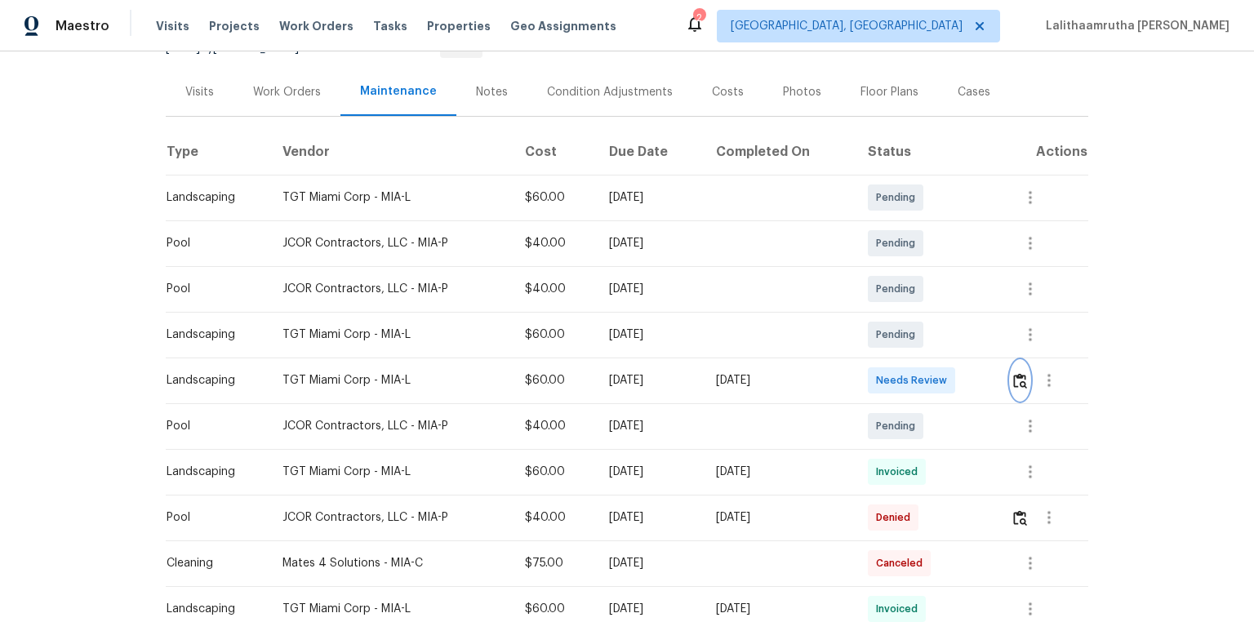
click at [892, 373] on img "button" at bounding box center [1020, 381] width 14 height 16
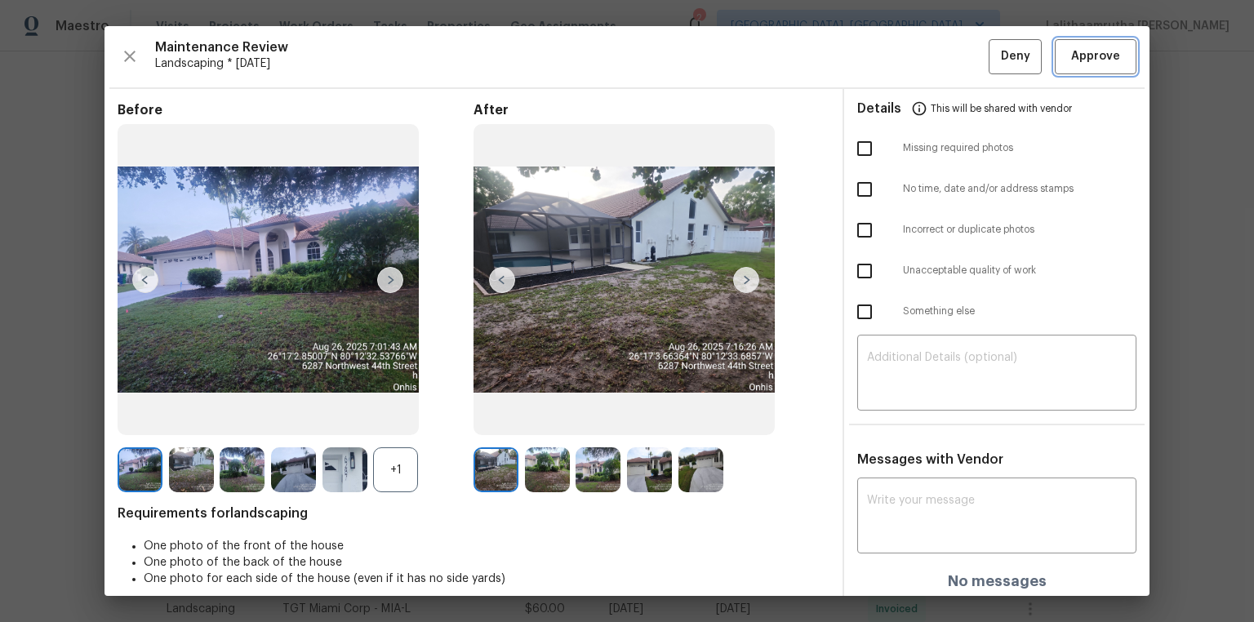
click at [892, 56] on span "Approve" at bounding box center [1095, 57] width 49 height 20
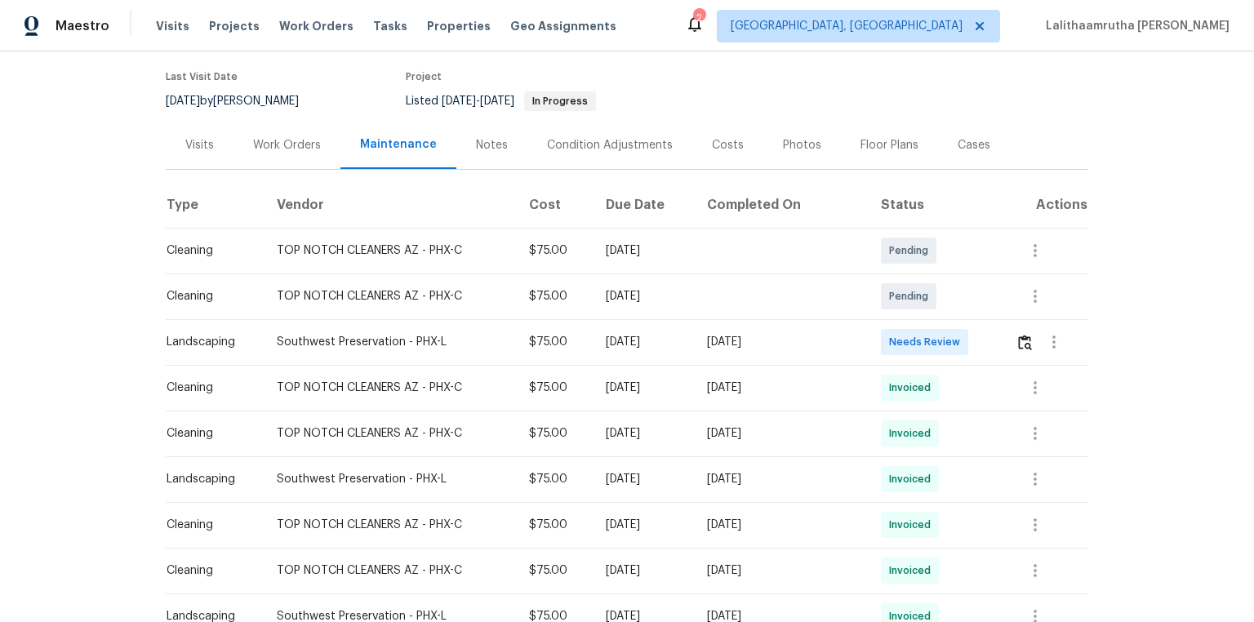
scroll to position [131, 0]
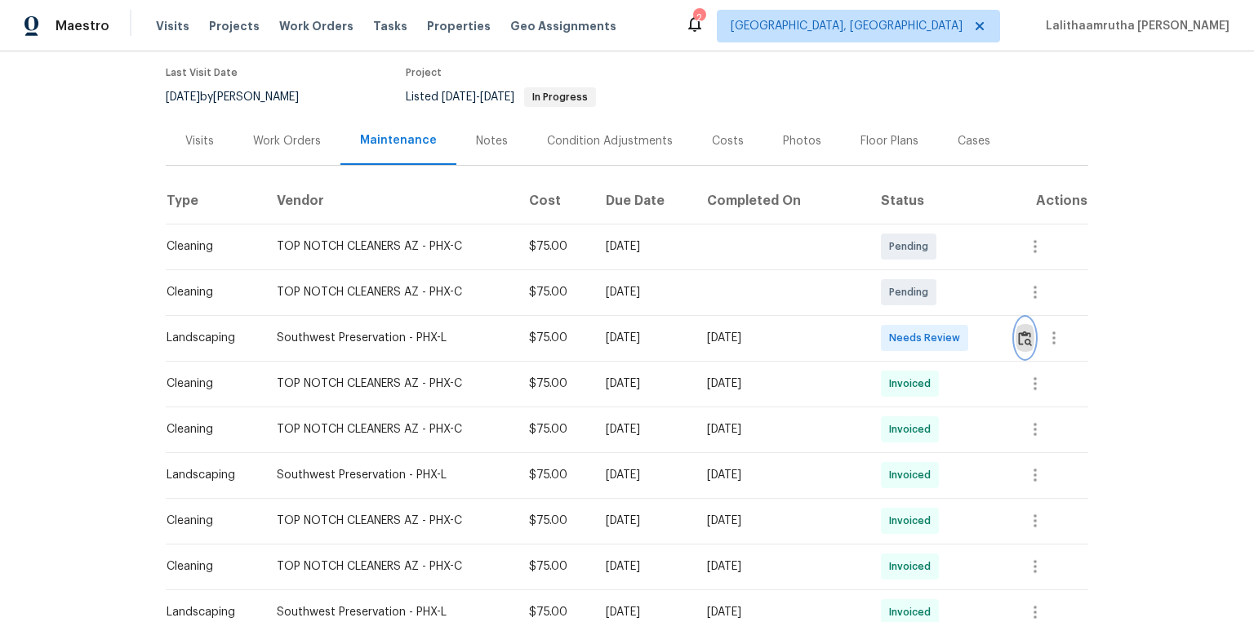
click at [892, 340] on img "button" at bounding box center [1025, 339] width 14 height 16
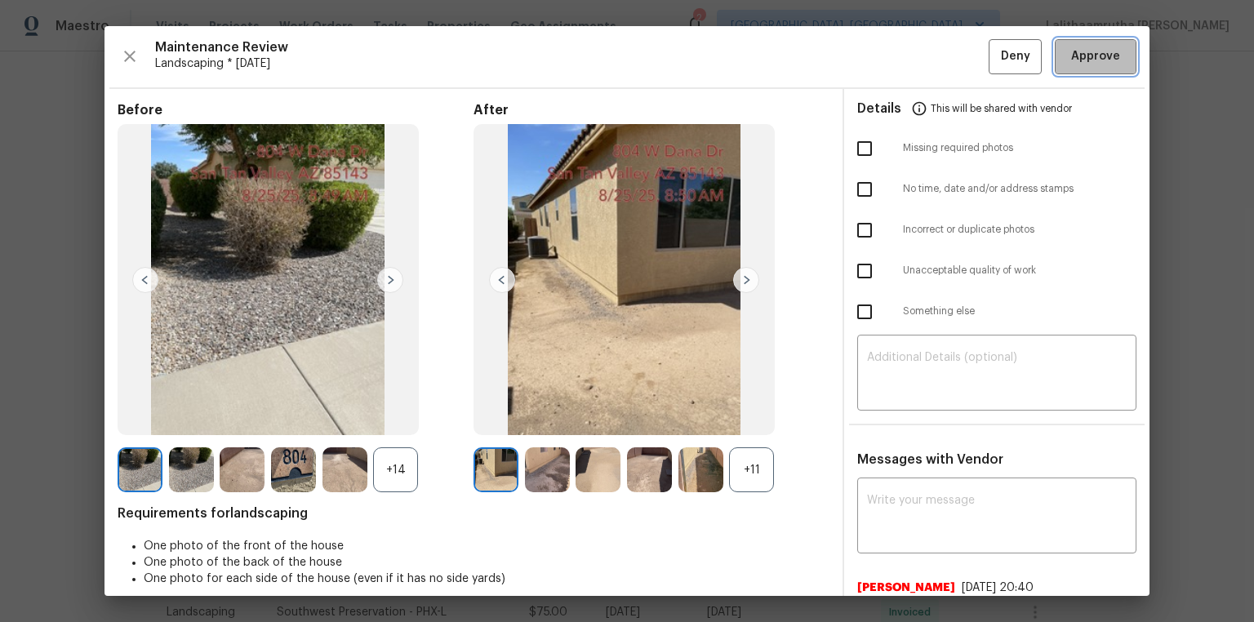
click at [892, 62] on span "Approve" at bounding box center [1095, 57] width 49 height 20
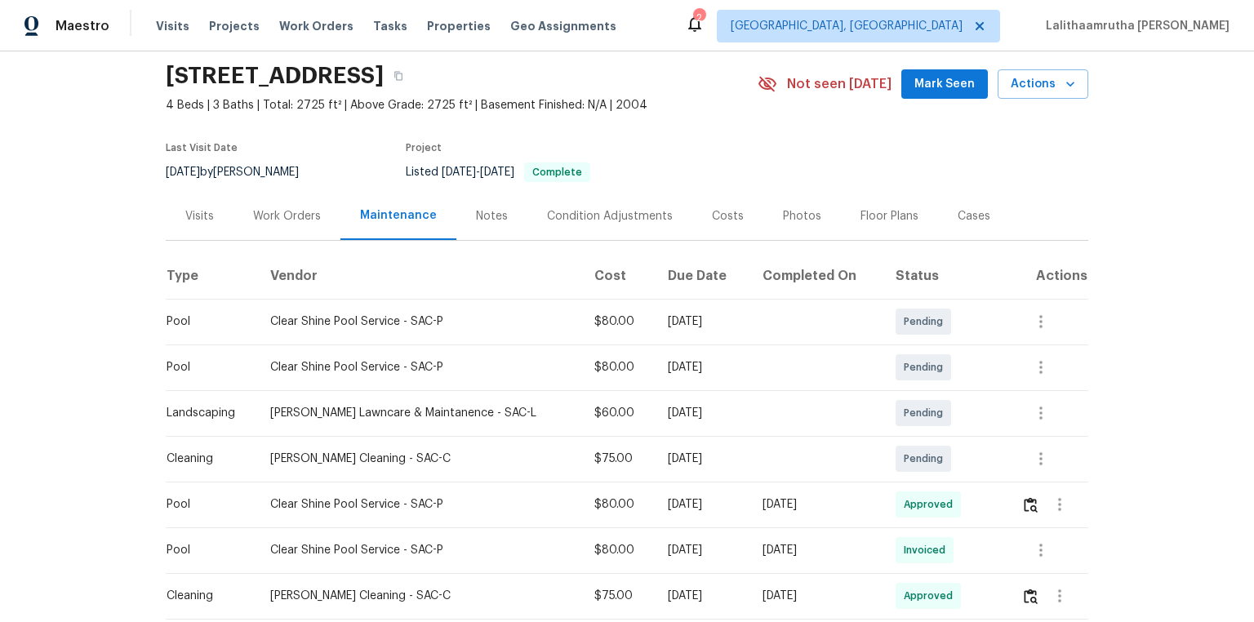
scroll to position [131, 0]
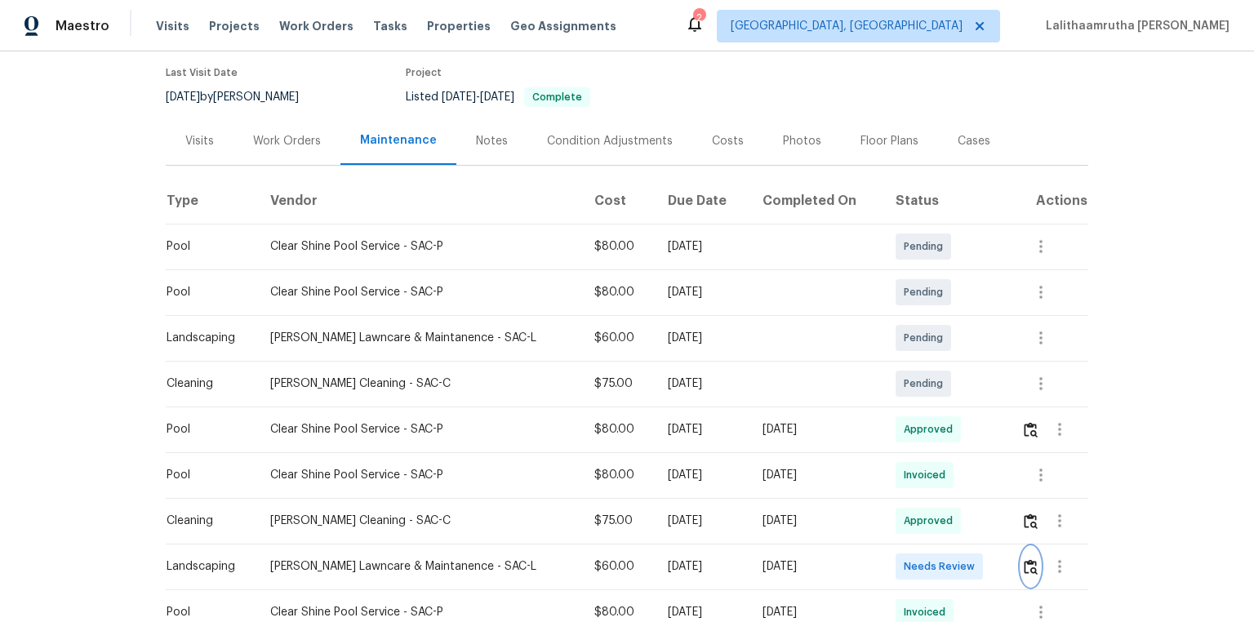
click at [892, 418] on img "button" at bounding box center [1031, 567] width 14 height 16
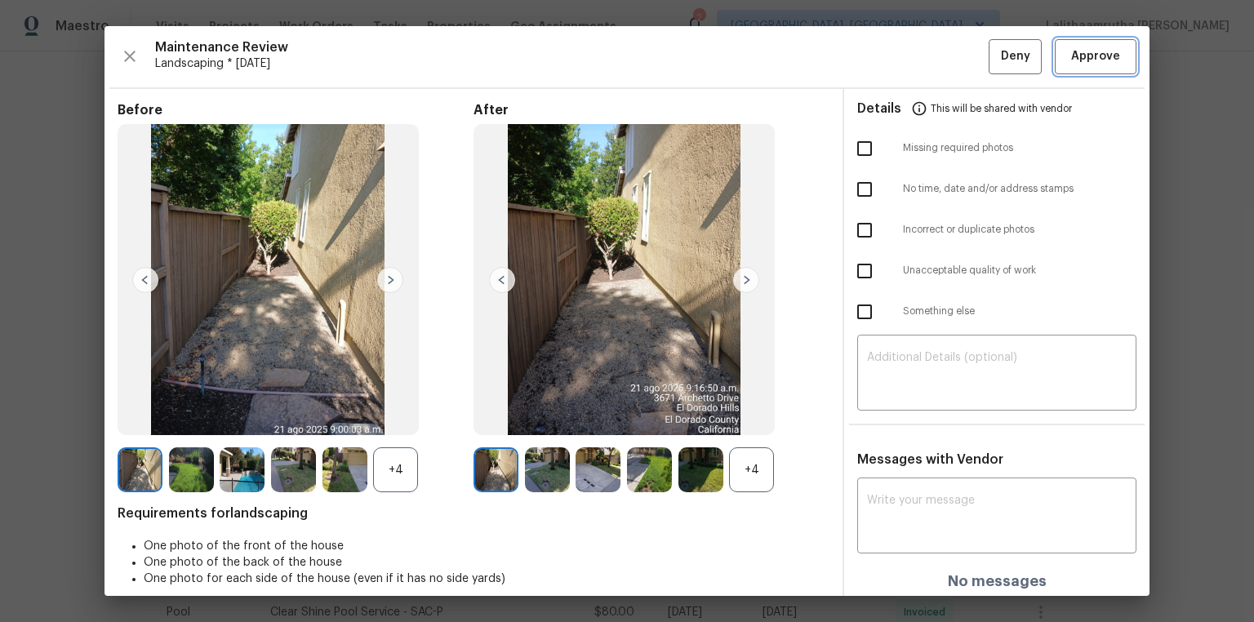
click at [892, 56] on span "Approve" at bounding box center [1095, 57] width 49 height 20
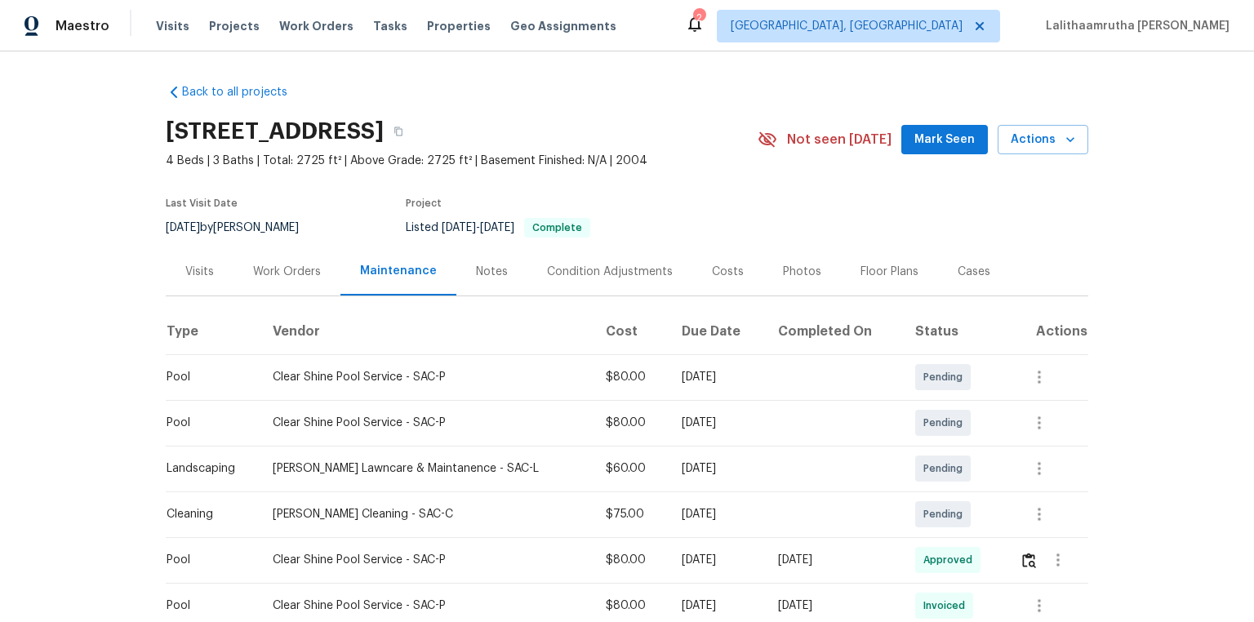
scroll to position [0, 0]
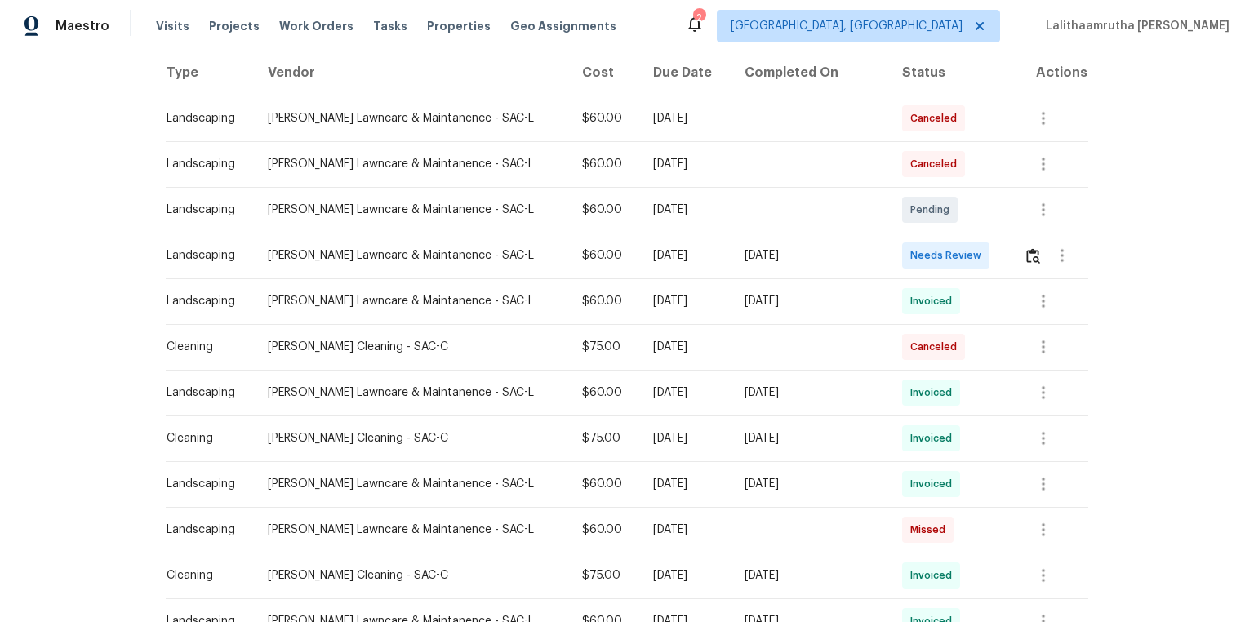
scroll to position [261, 0]
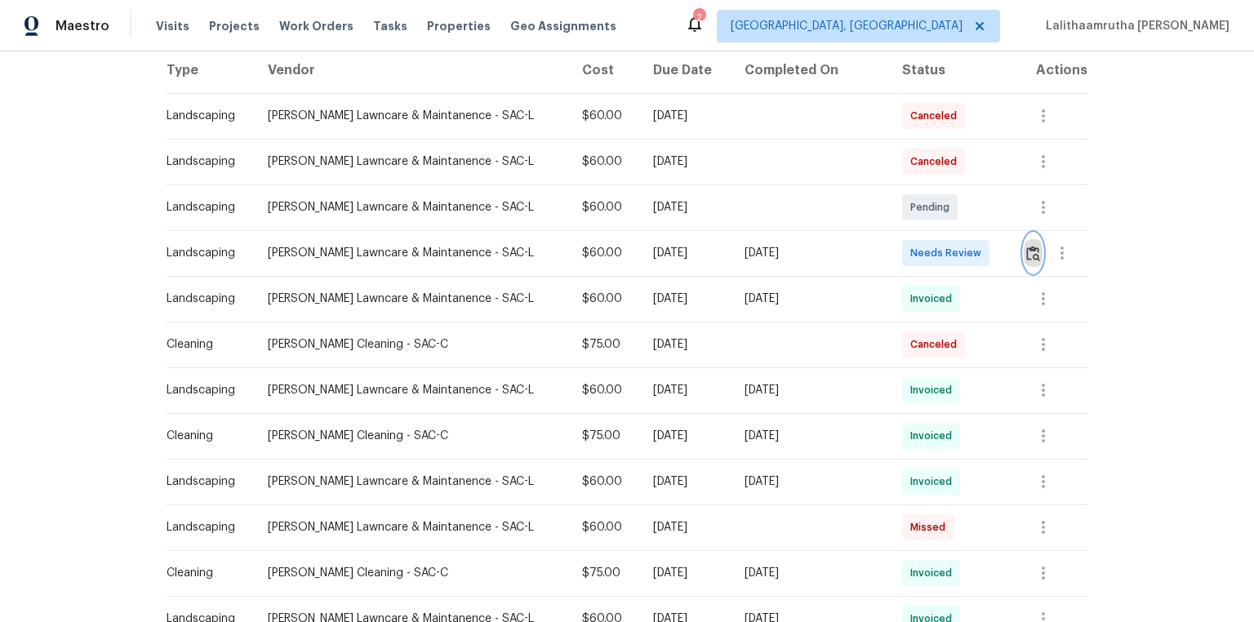
click at [892, 258] on img "button" at bounding box center [1034, 254] width 14 height 16
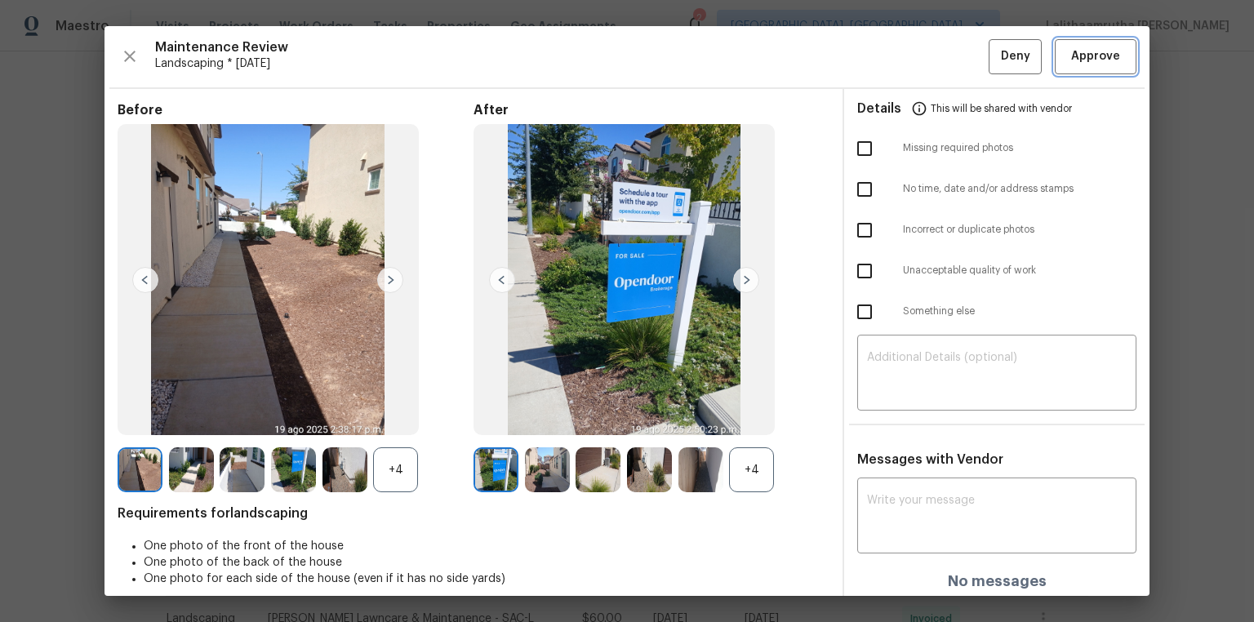
click at [892, 56] on span "Approve" at bounding box center [1095, 57] width 49 height 20
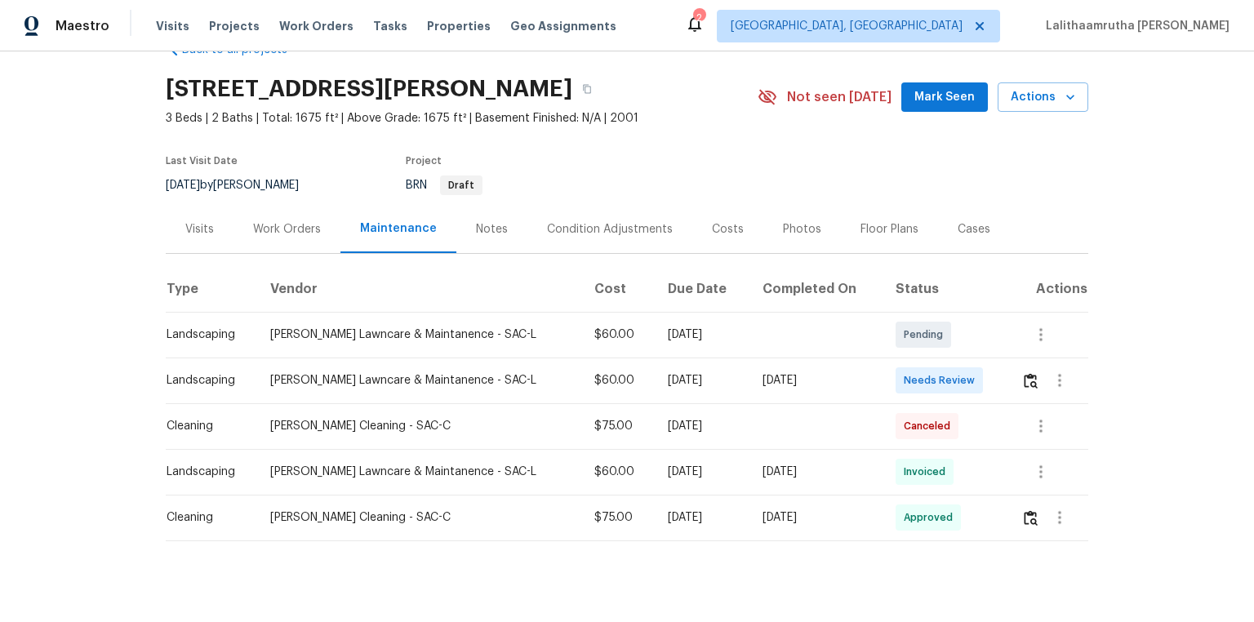
scroll to position [65, 0]
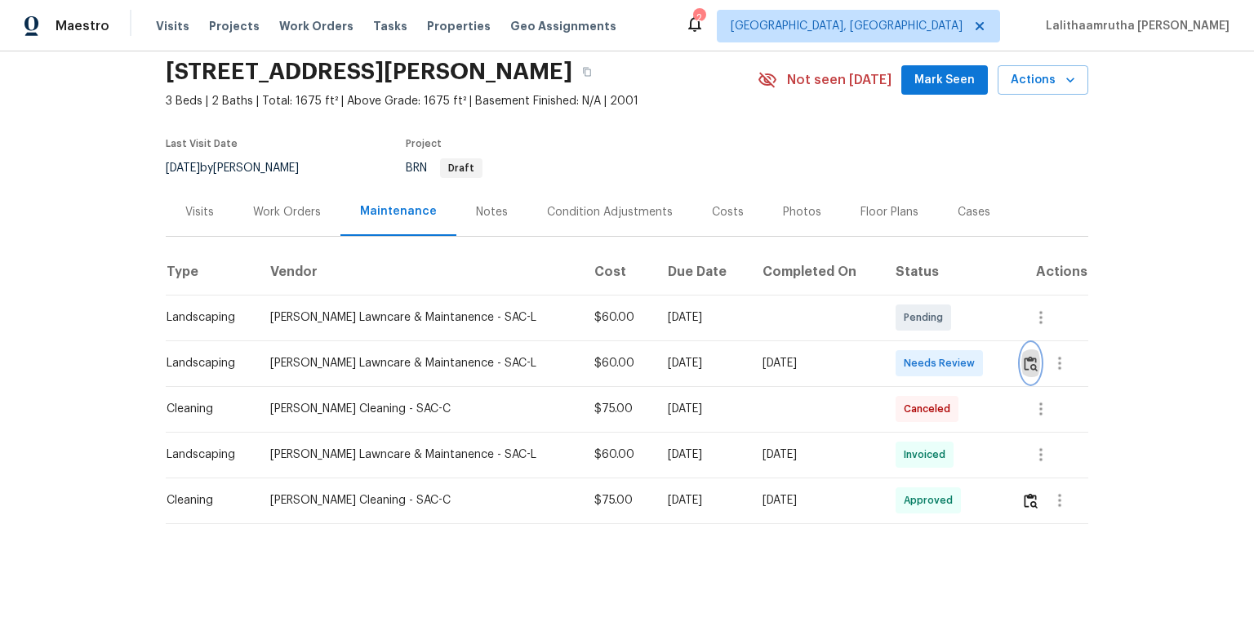
click at [892, 359] on img "button" at bounding box center [1031, 364] width 14 height 16
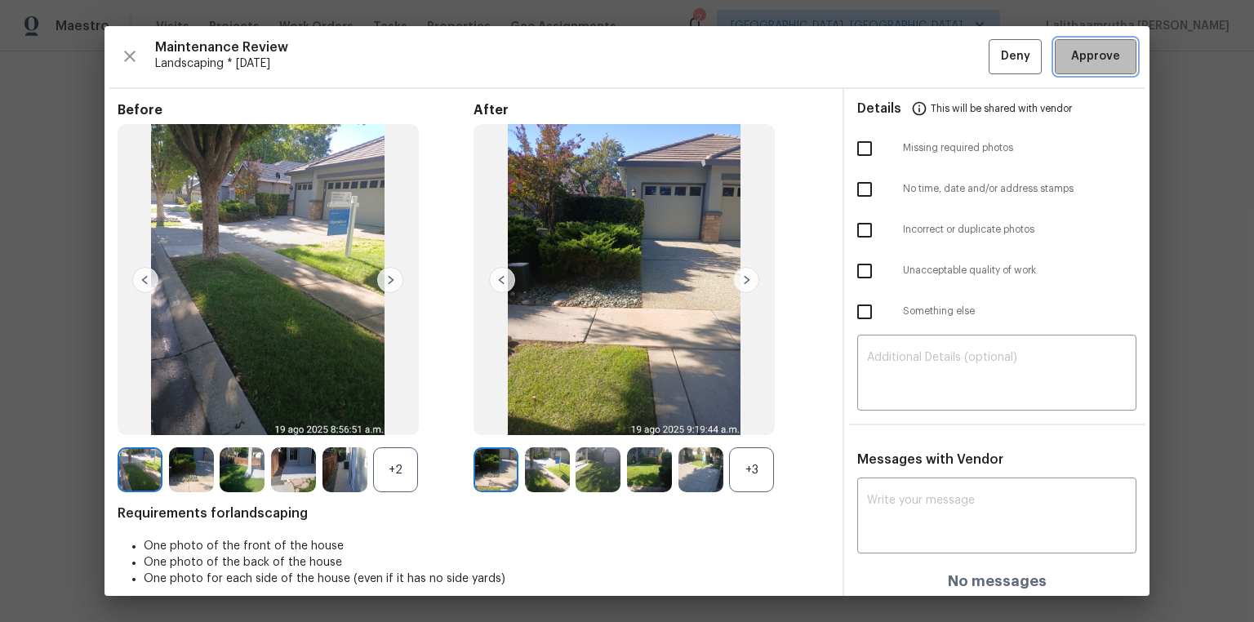
click at [892, 56] on span "Approve" at bounding box center [1095, 57] width 49 height 20
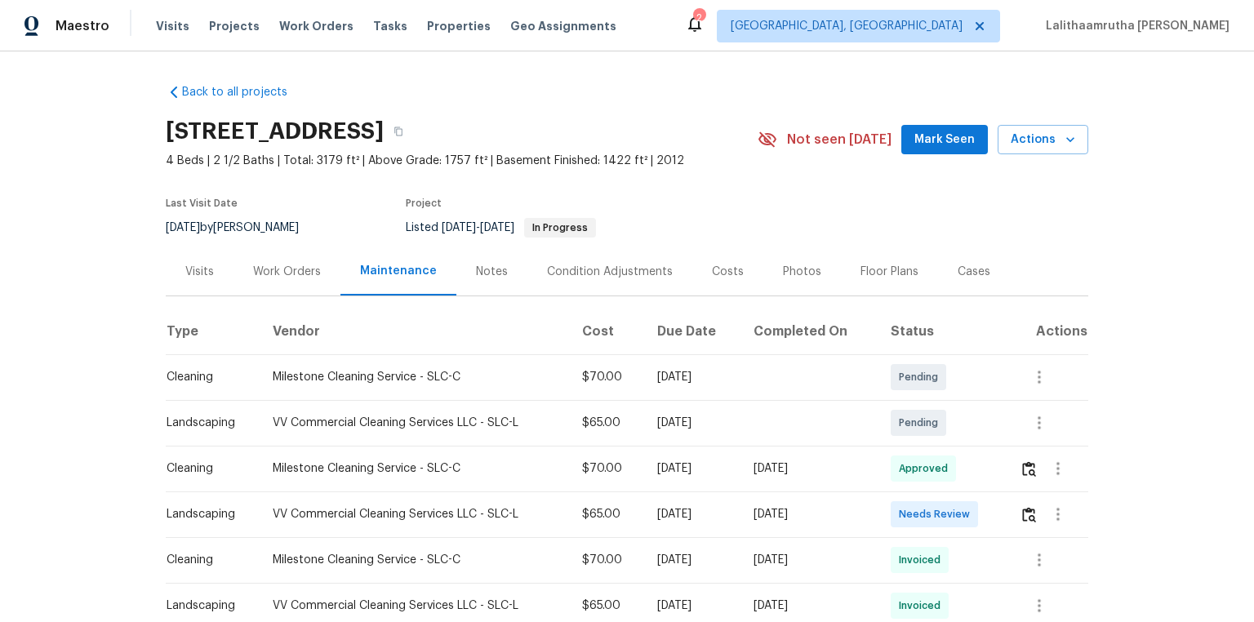
scroll to position [261, 0]
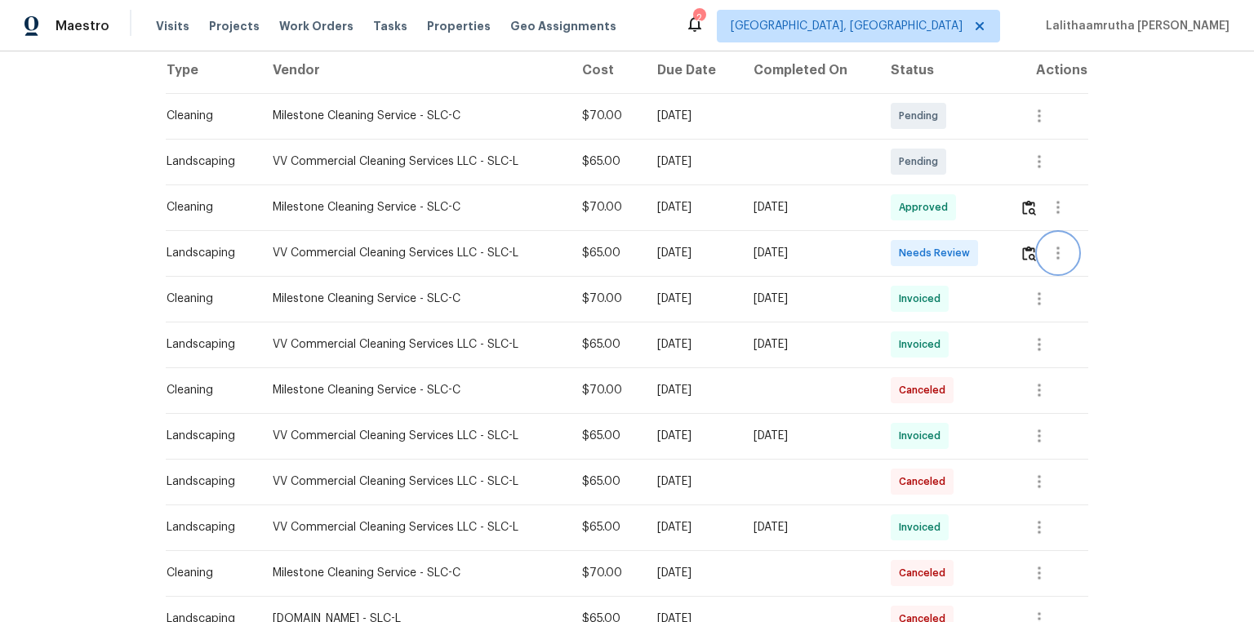
click at [892, 273] on button "button" at bounding box center [1058, 253] width 39 height 39
click at [892, 269] on div at bounding box center [627, 311] width 1254 height 622
click at [892, 261] on img "button" at bounding box center [1029, 254] width 14 height 16
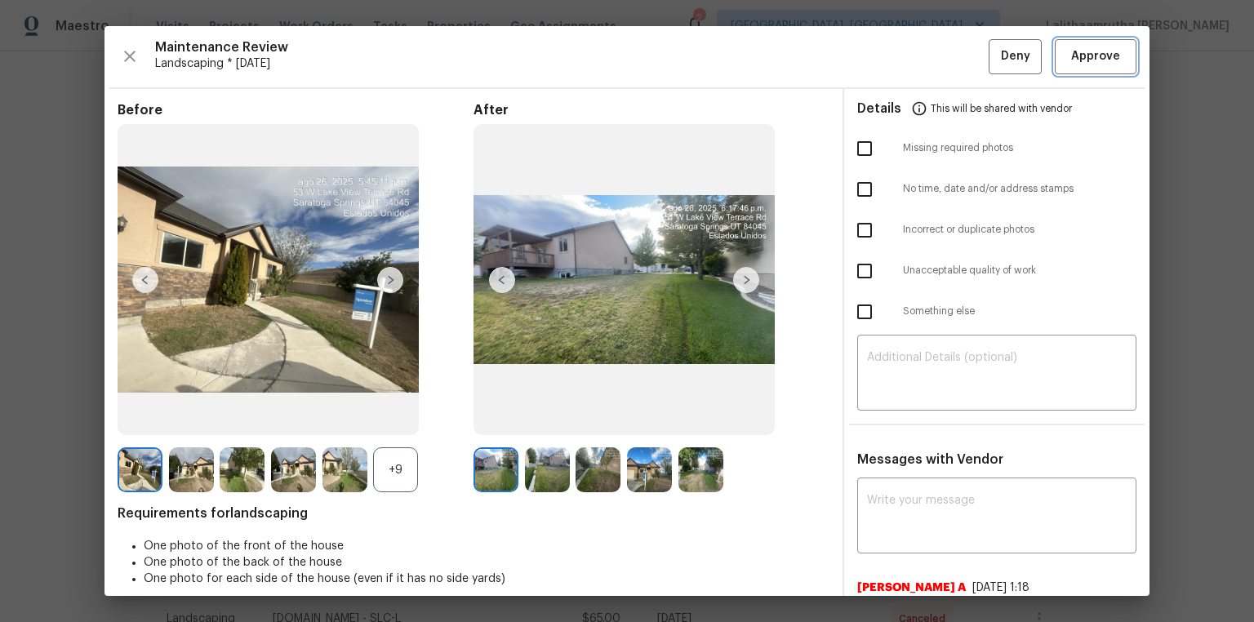
click at [892, 49] on span "Approve" at bounding box center [1095, 57] width 49 height 20
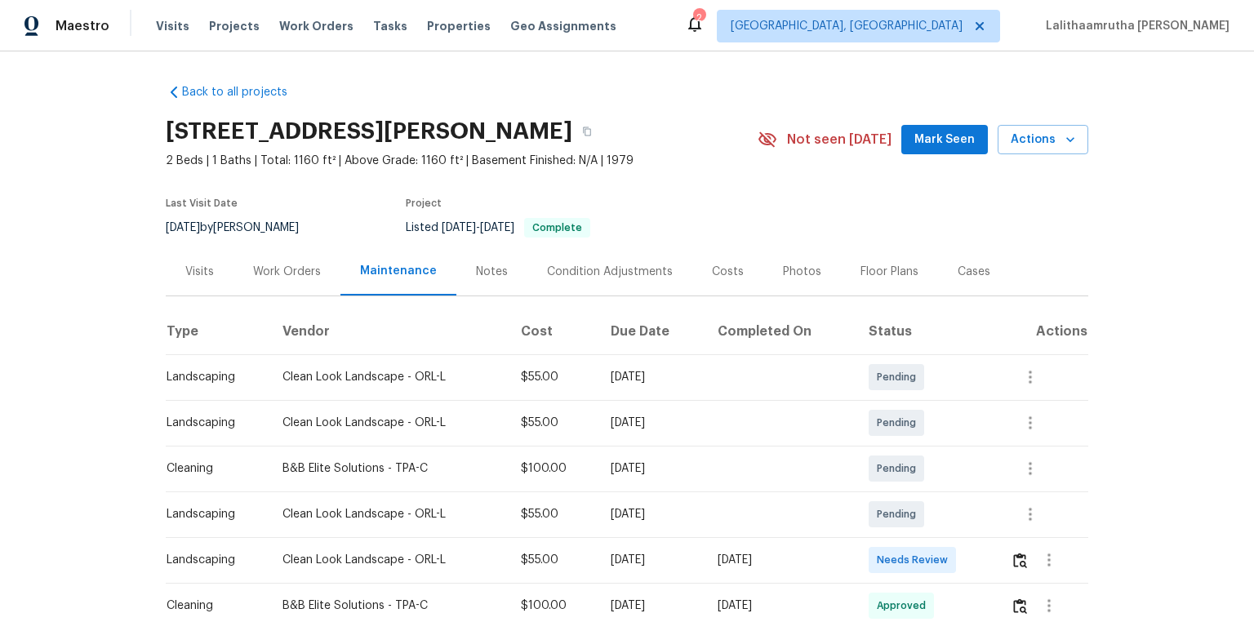
scroll to position [131, 0]
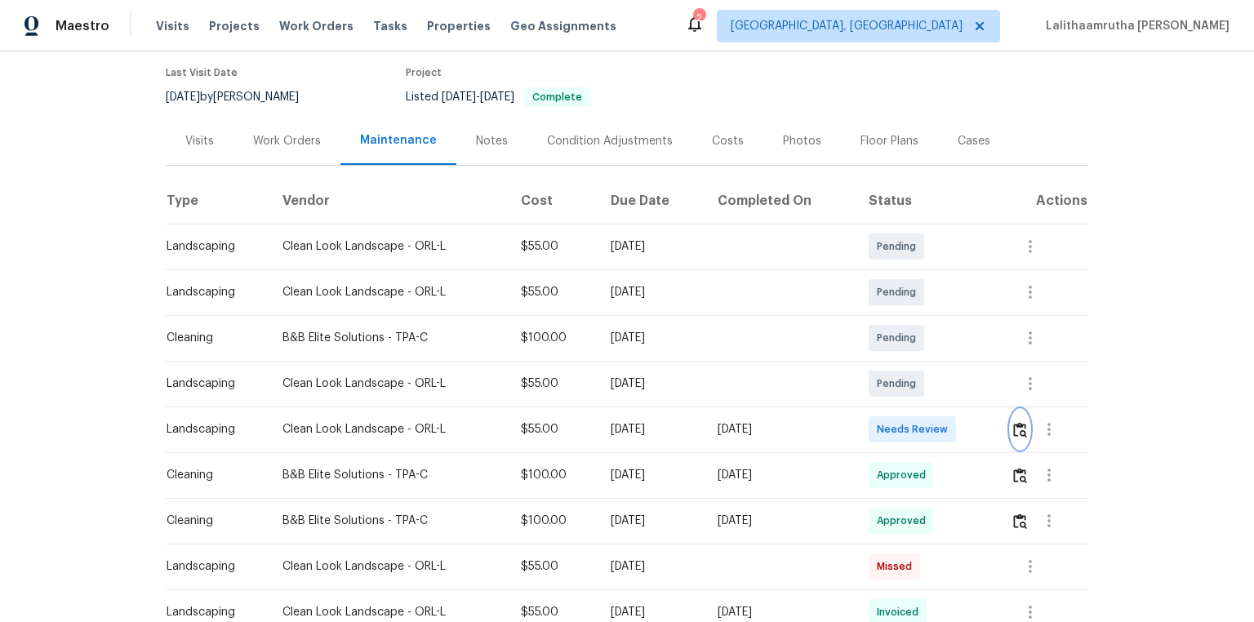
click at [892, 418] on img "button" at bounding box center [1020, 430] width 14 height 16
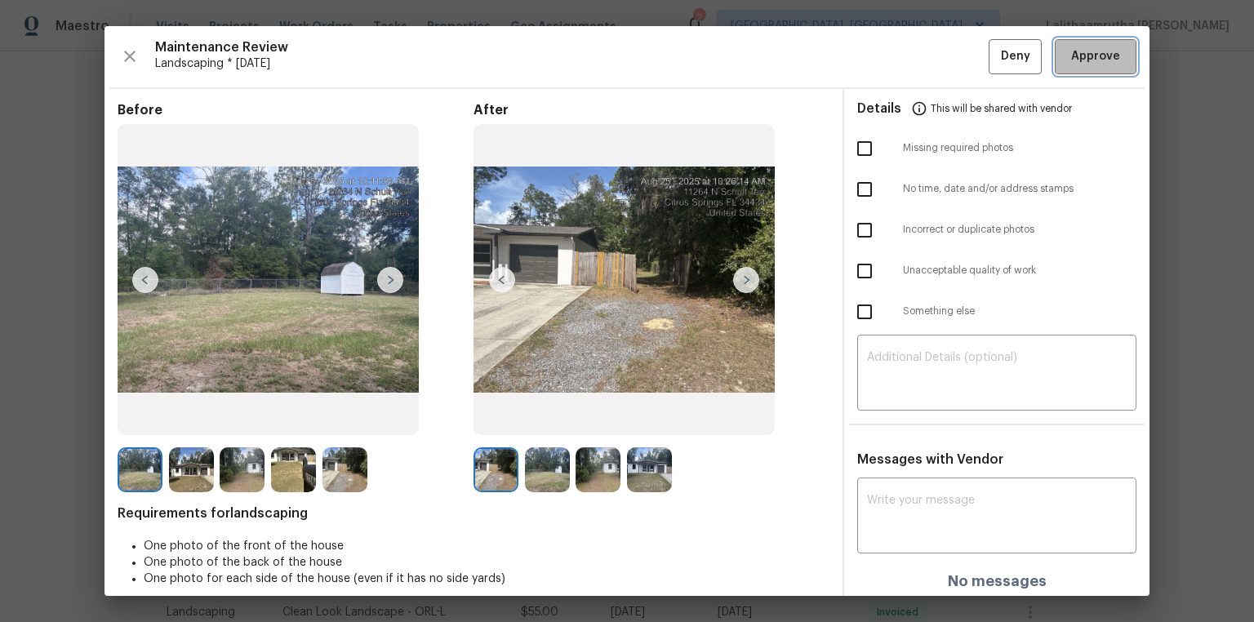
click at [892, 59] on span "Approve" at bounding box center [1095, 57] width 49 height 20
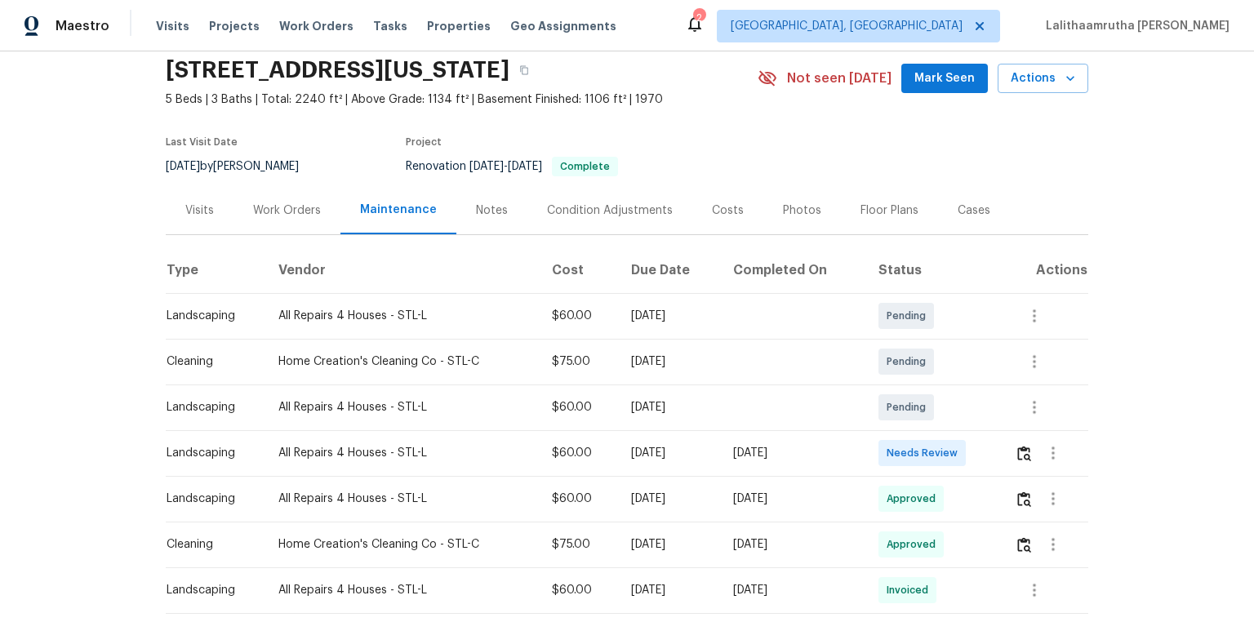
scroll to position [131, 0]
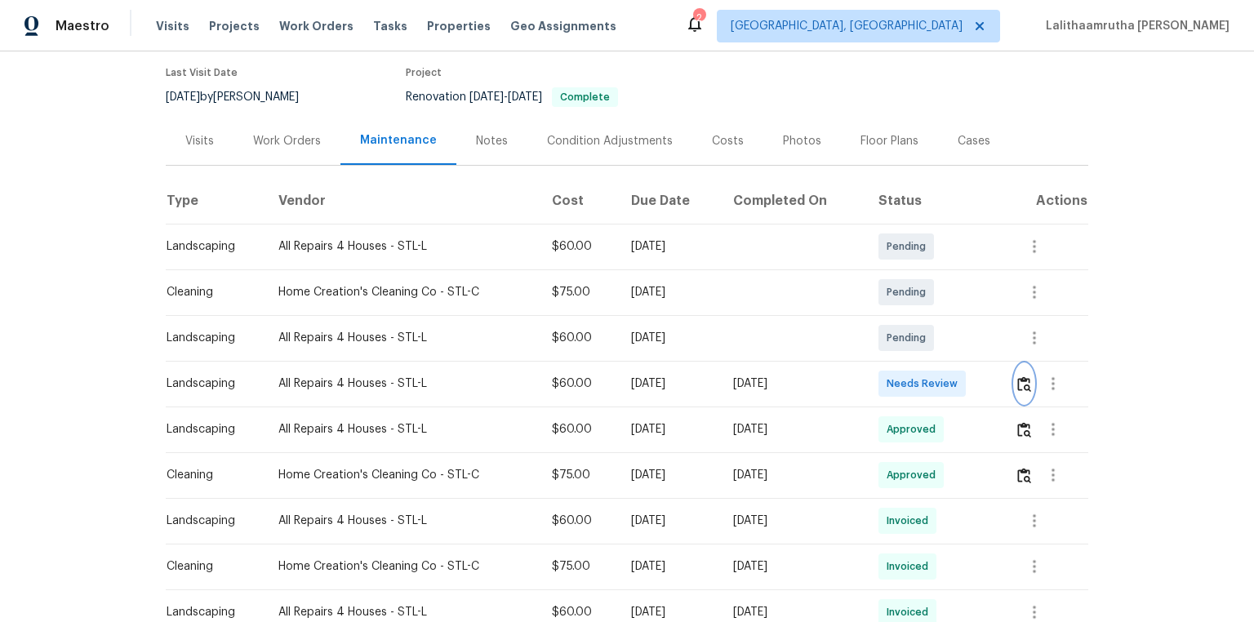
click at [892, 379] on img "button" at bounding box center [1025, 384] width 14 height 16
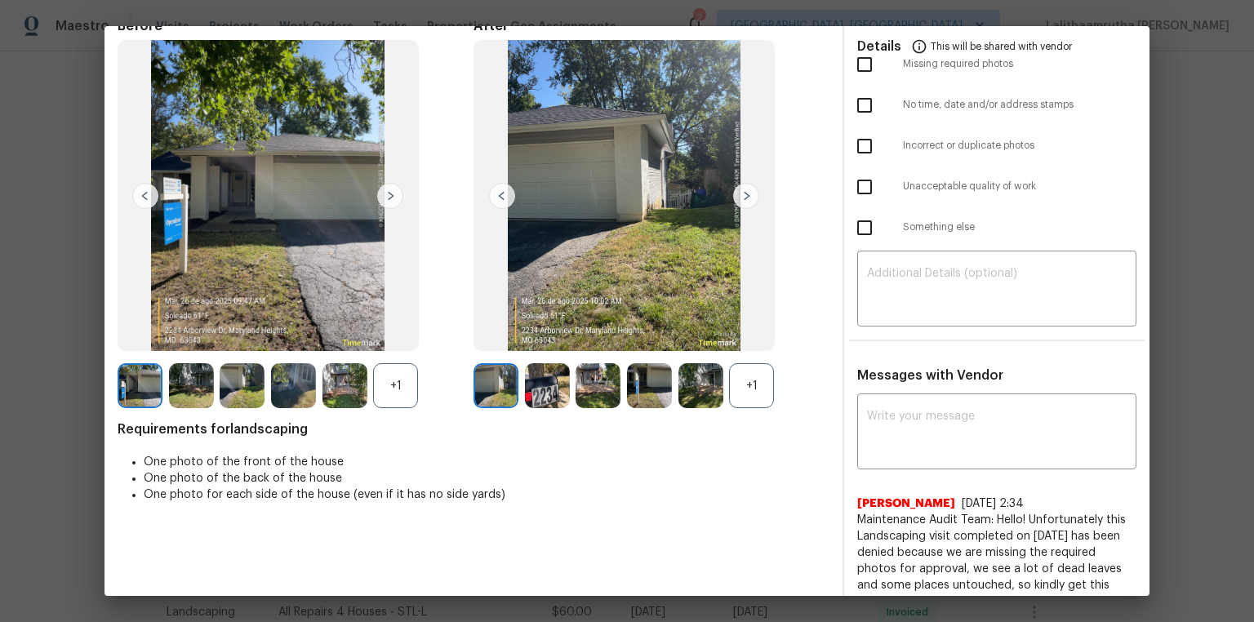
scroll to position [43, 0]
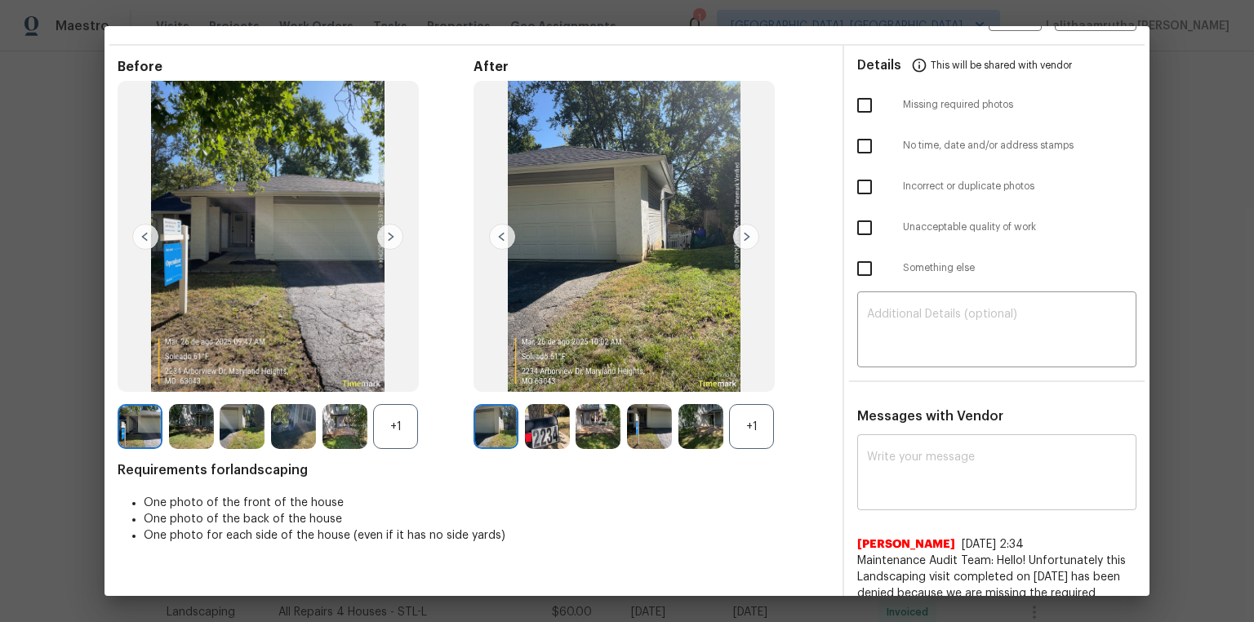
click at [892, 418] on textarea at bounding box center [997, 475] width 260 height 46
paste textarea "Maintenance Audit Team: Hello! Unfortunately, this landscaping visit completed …"
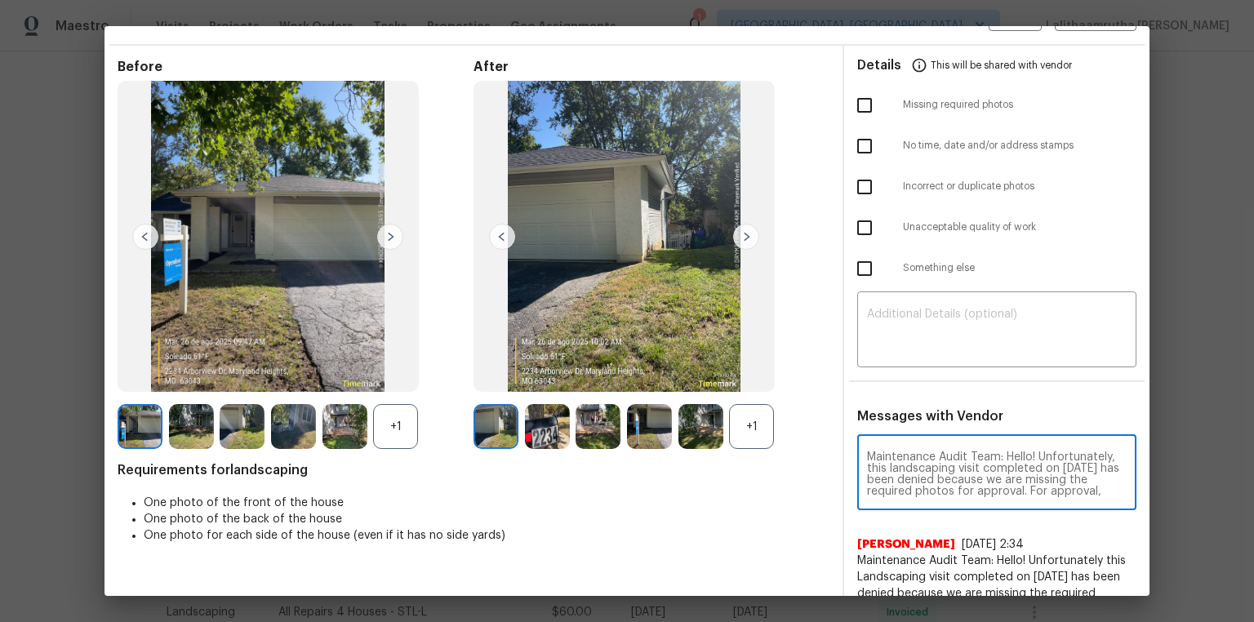
scroll to position [194, 0]
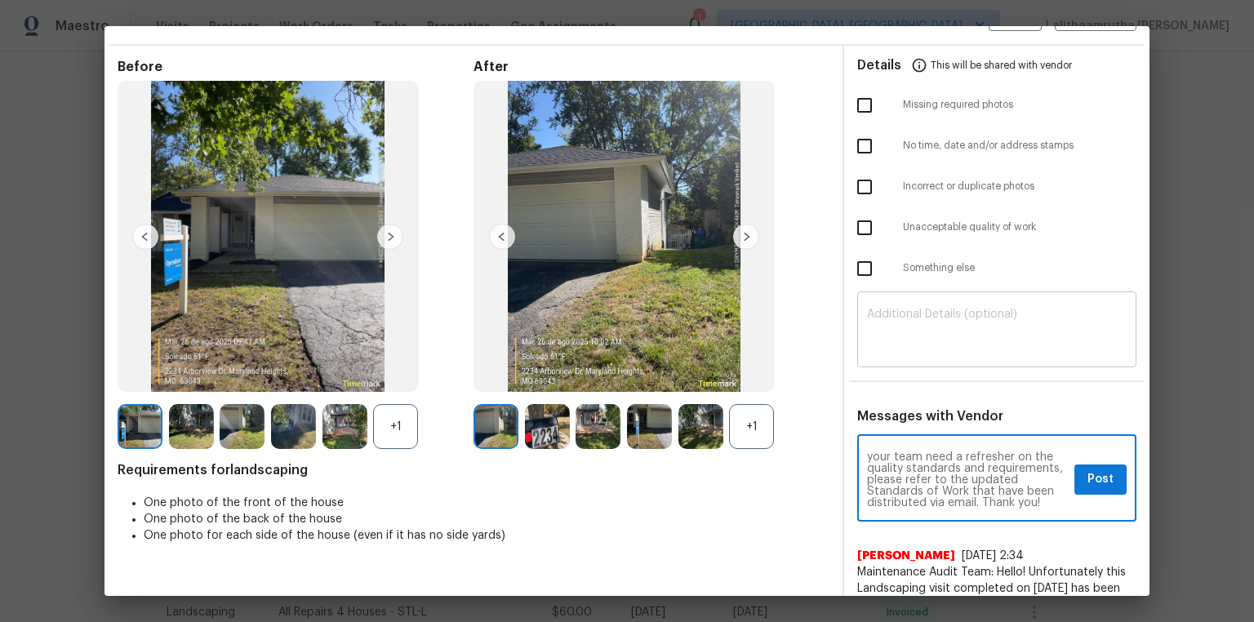
type textarea "Maintenance Audit Team: Hello! Unfortunately, this landscaping visit completed …"
click at [892, 323] on textarea at bounding box center [997, 332] width 260 height 46
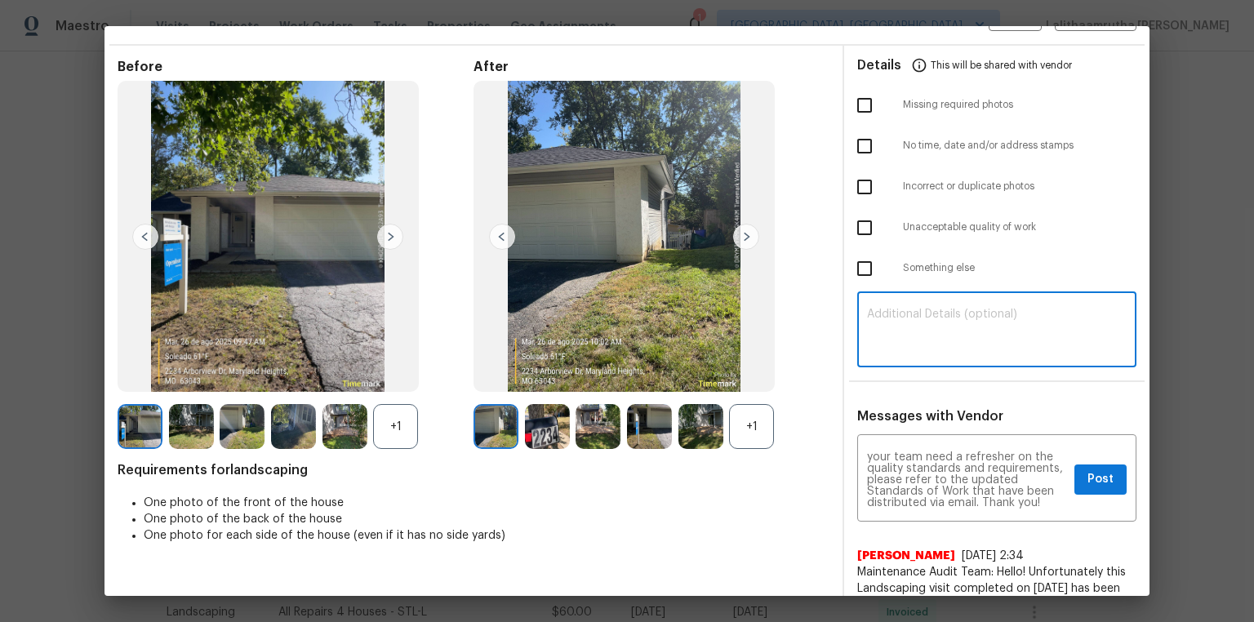
paste textarea "Maintenance Audit Team: Hello! Unfortunately, this landscaping visit completed …"
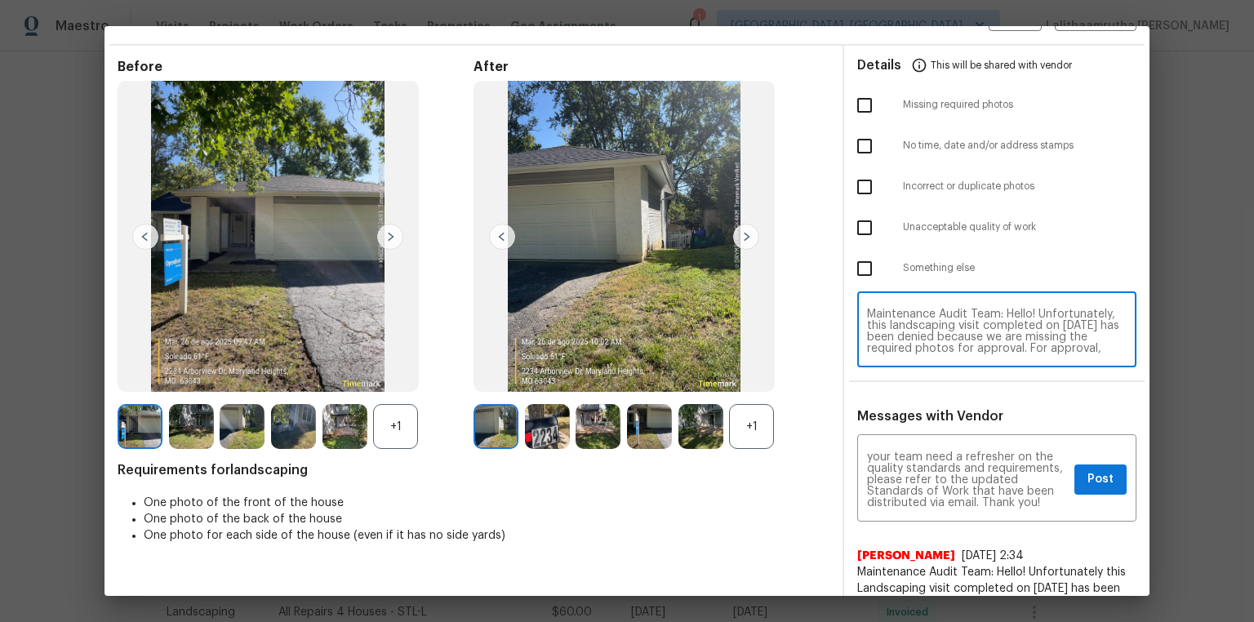
scroll to position [148, 0]
type textarea "Maintenance Audit Team: Hello! Unfortunately, this landscaping visit completed …"
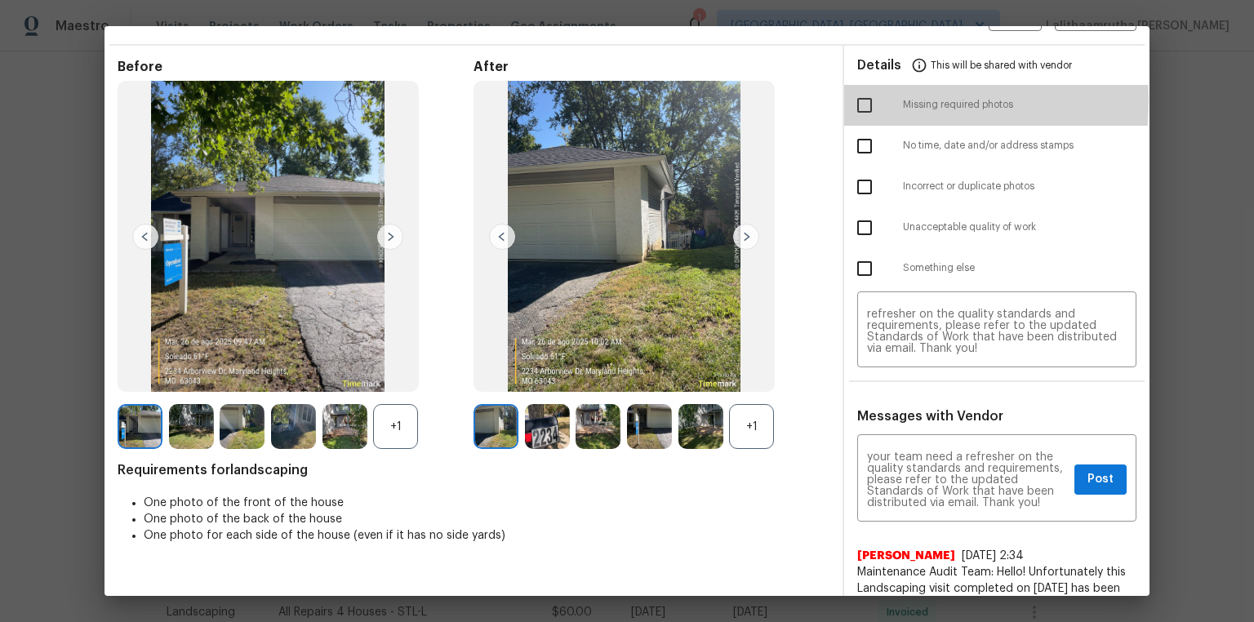
click at [853, 99] on input "checkbox" at bounding box center [865, 105] width 34 height 34
checkbox input "true"
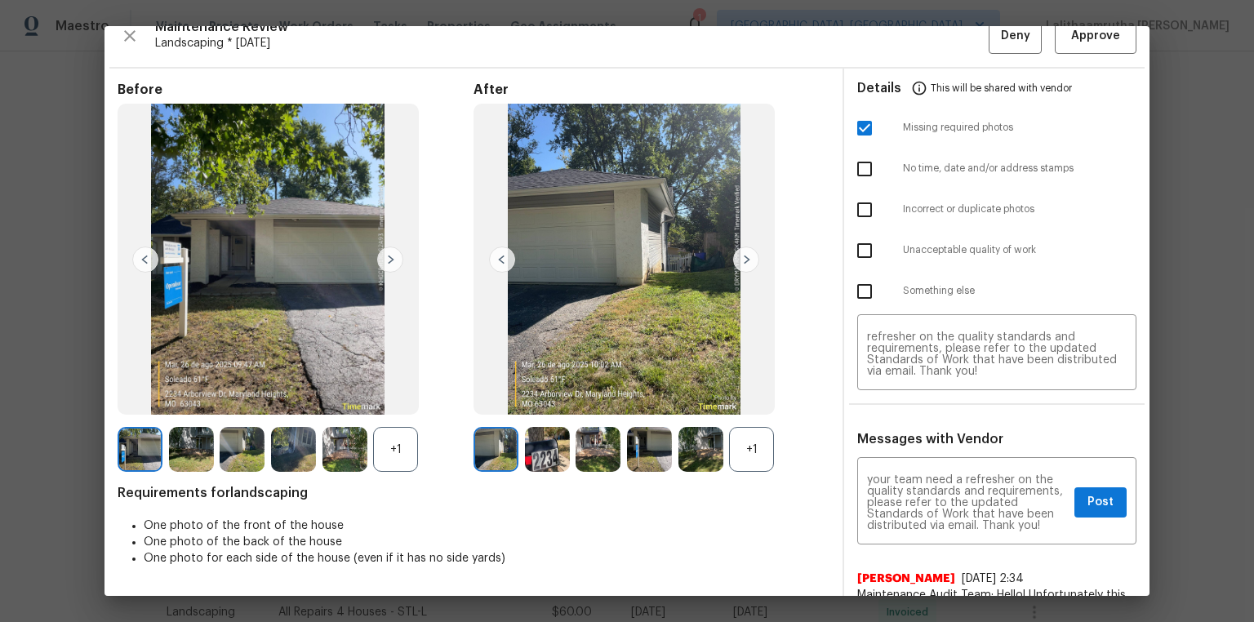
scroll to position [0, 0]
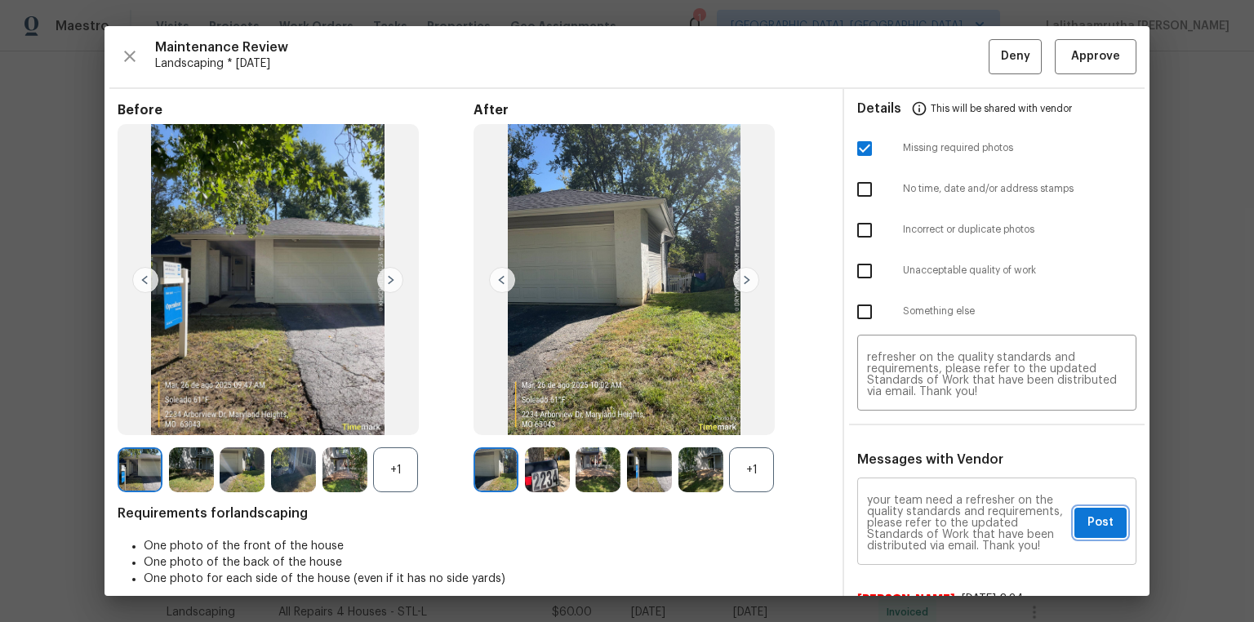
click at [892, 418] on span "Post" at bounding box center [1101, 523] width 26 height 20
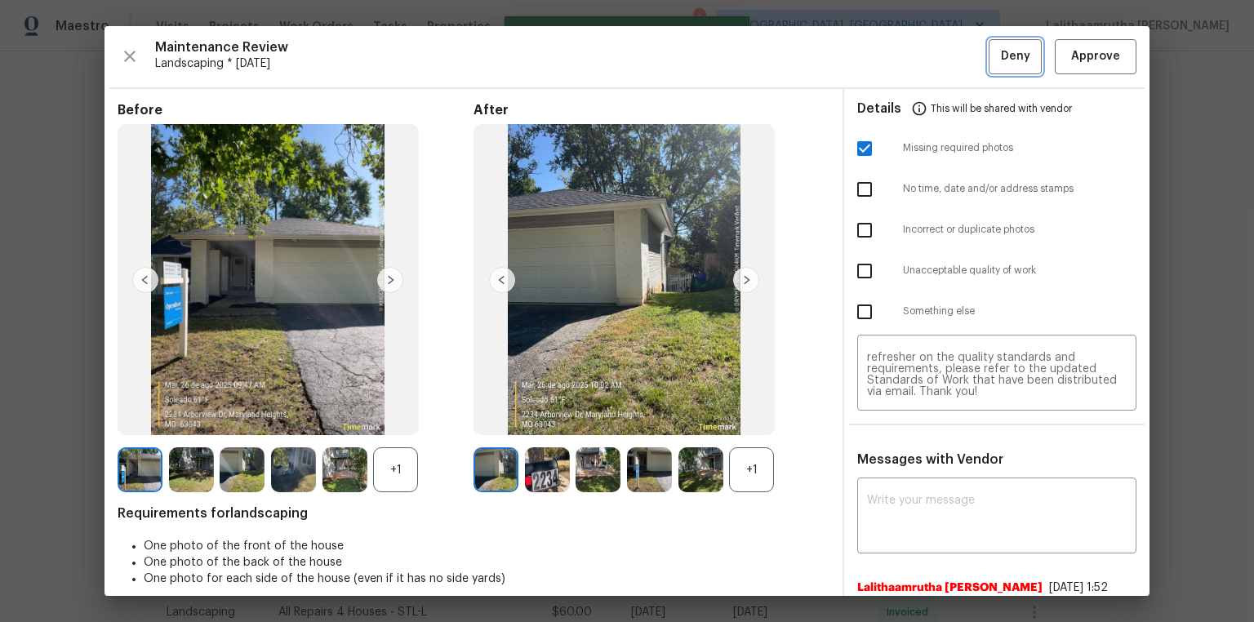
click at [892, 55] on span "Deny" at bounding box center [1015, 57] width 29 height 20
